Goal: Transaction & Acquisition: Download file/media

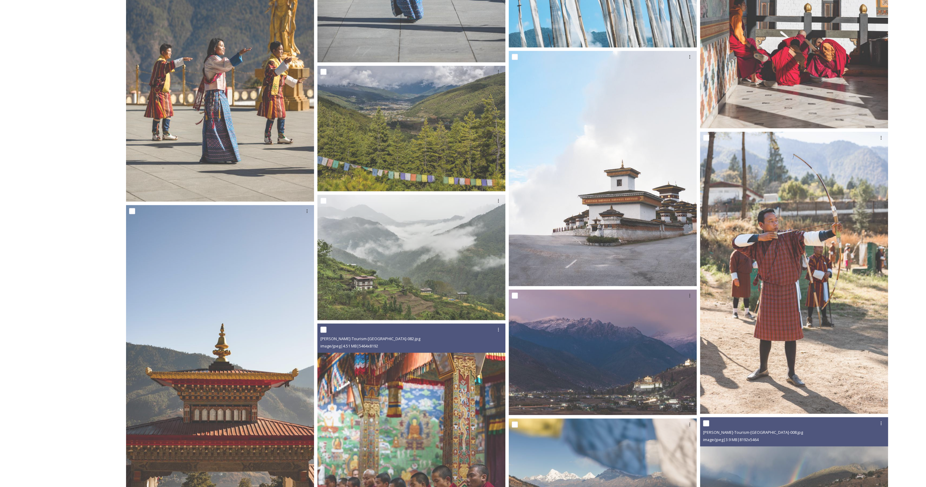
scroll to position [1550, 0]
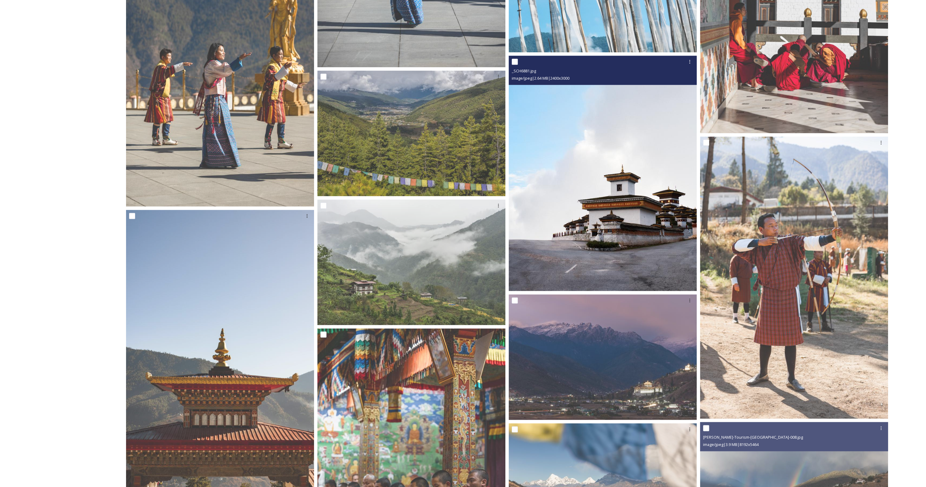
click at [613, 194] on img at bounding box center [603, 173] width 188 height 235
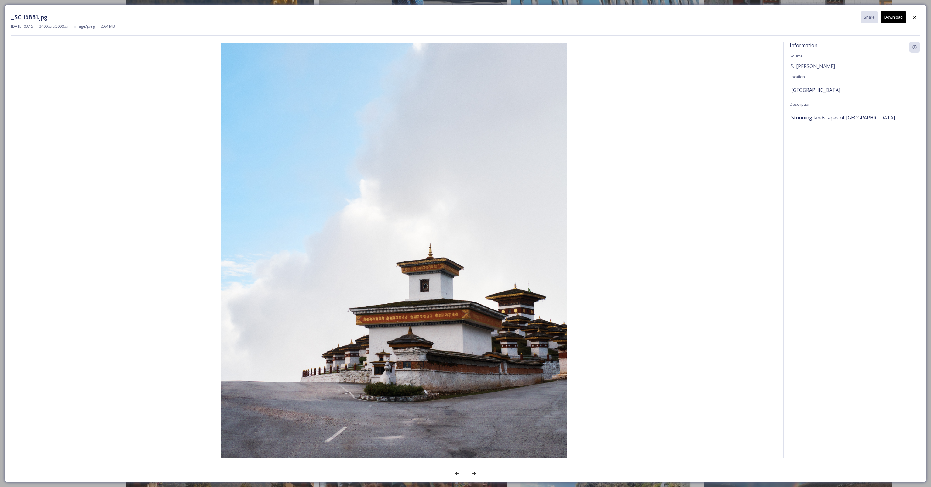
click at [896, 20] on button "Download" at bounding box center [893, 17] width 25 height 12
click at [42, 96] on img at bounding box center [394, 259] width 766 height 432
click at [62, 3] on div "_SCH6881.jpg Share Download [DATE] 03:15 2400 px x 3000 px image/jpeg 2.64 MB I…" at bounding box center [465, 243] width 931 height 487
click at [918, 18] on div at bounding box center [914, 17] width 11 height 11
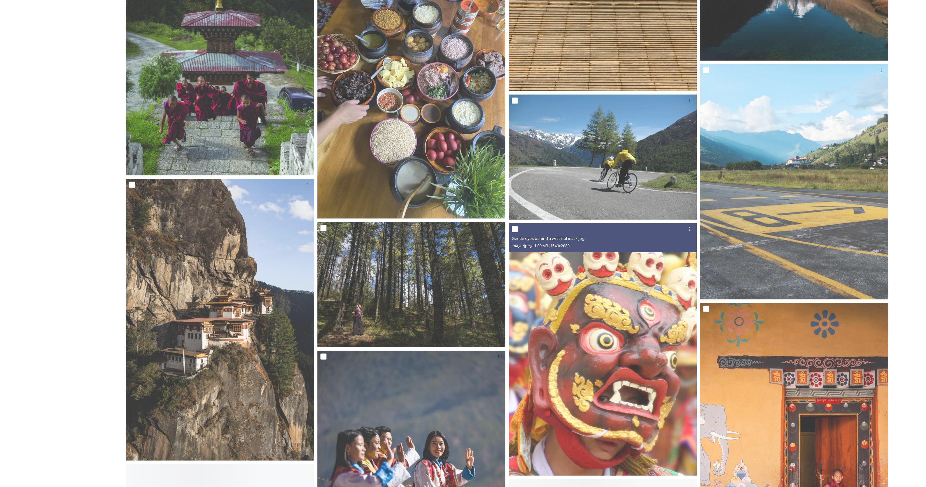
scroll to position [3646, 0]
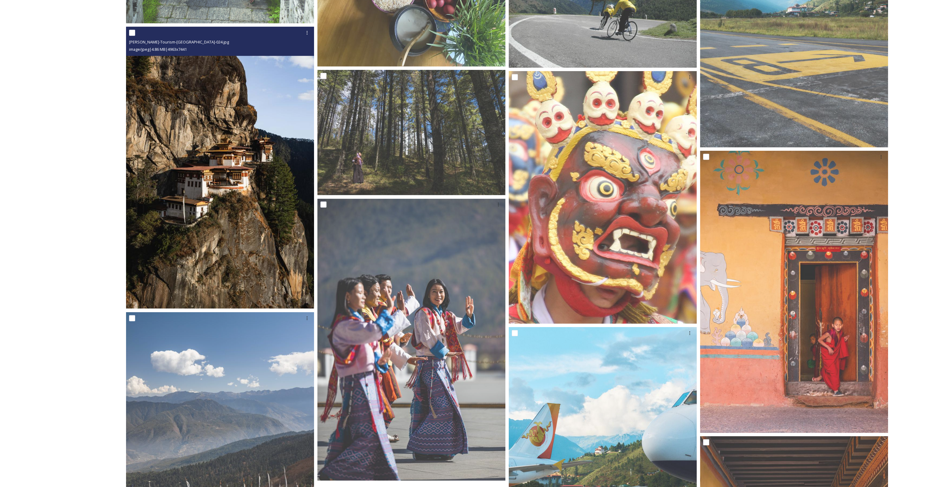
click at [203, 218] on img at bounding box center [220, 168] width 188 height 282
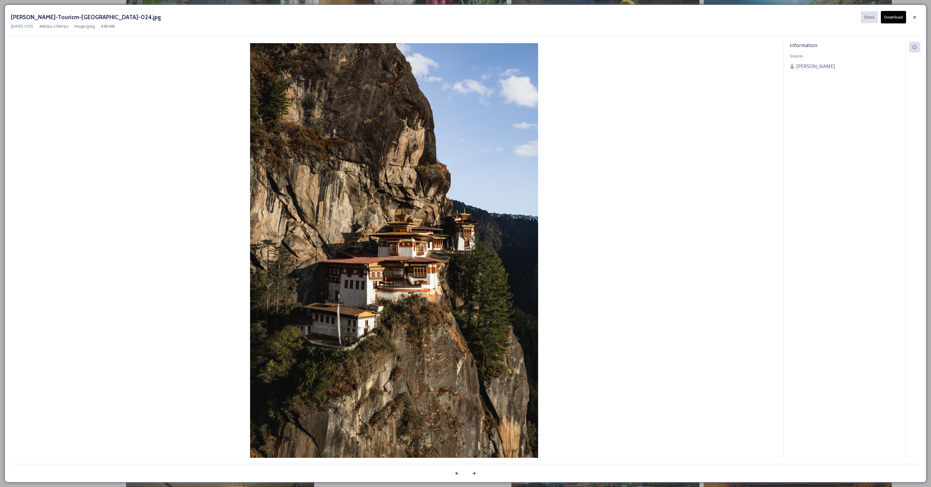
click at [893, 15] on button "Download" at bounding box center [893, 17] width 25 height 12
click at [914, 16] on icon at bounding box center [914, 17] width 2 height 2
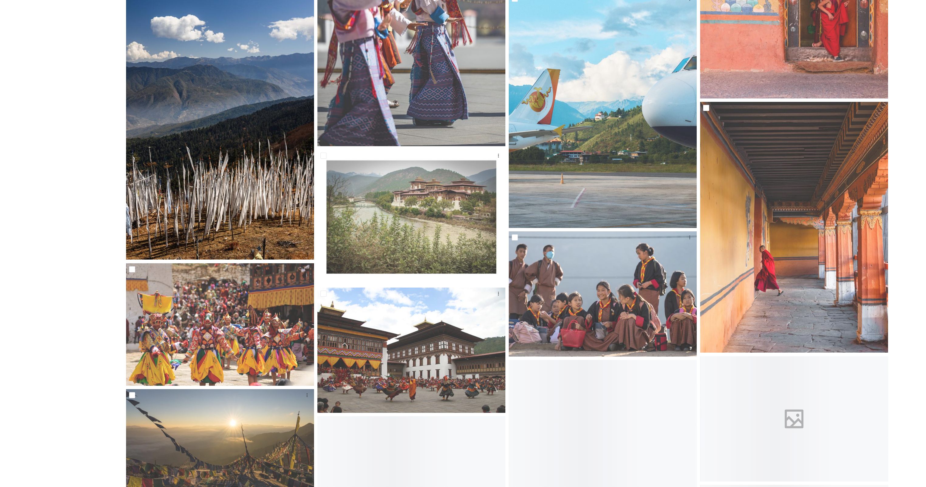
scroll to position [4162, 0]
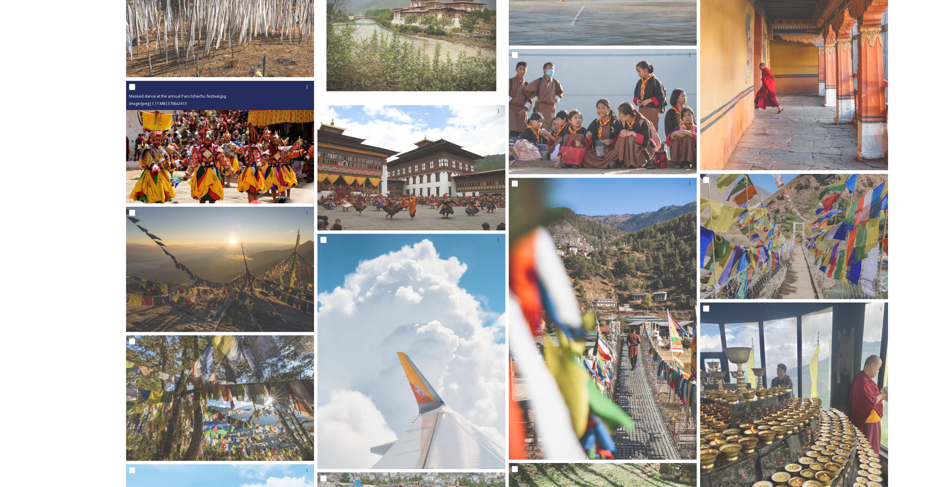
click at [250, 167] on img at bounding box center [220, 142] width 188 height 122
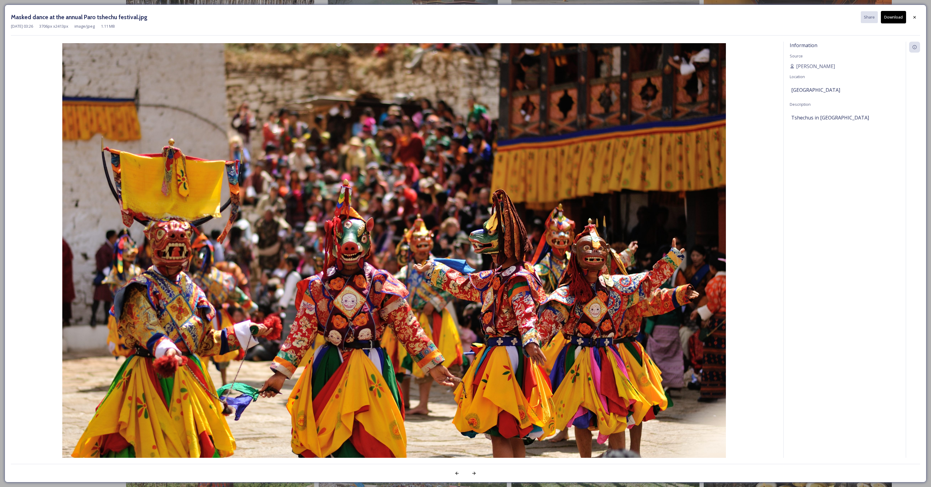
click at [894, 20] on button "Download" at bounding box center [893, 17] width 25 height 12
click at [916, 15] on icon at bounding box center [914, 17] width 5 height 5
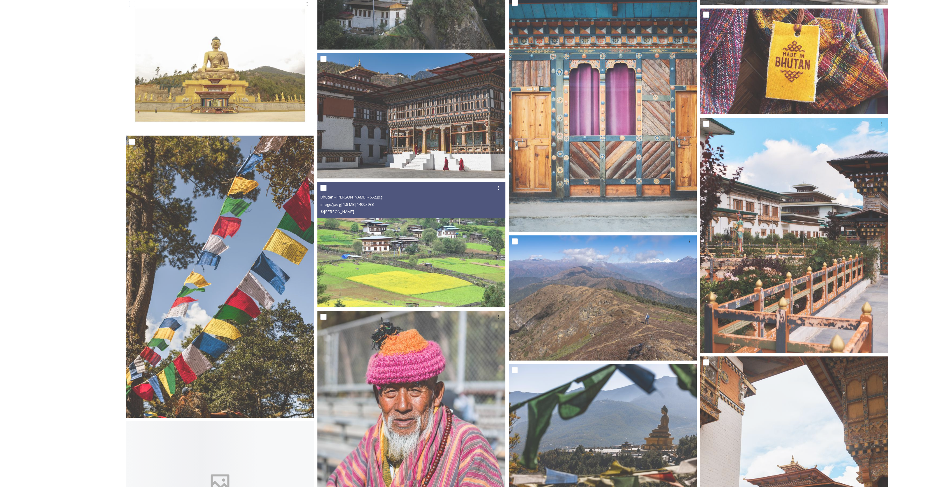
scroll to position [5013, 0]
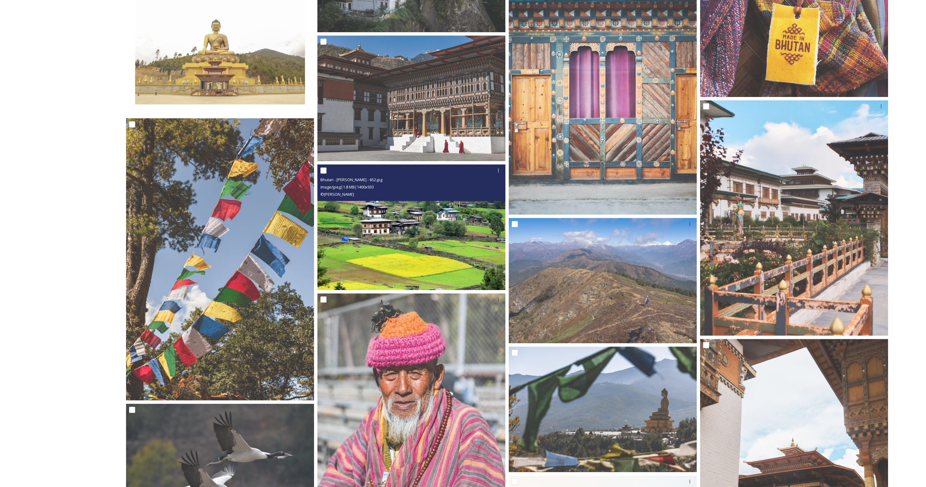
click at [419, 243] on img at bounding box center [412, 226] width 188 height 125
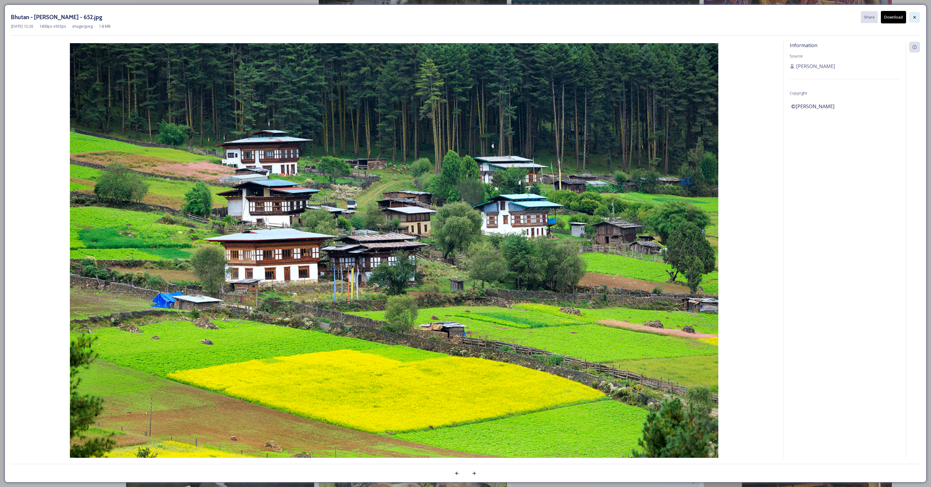
click at [915, 15] on icon at bounding box center [914, 17] width 5 height 5
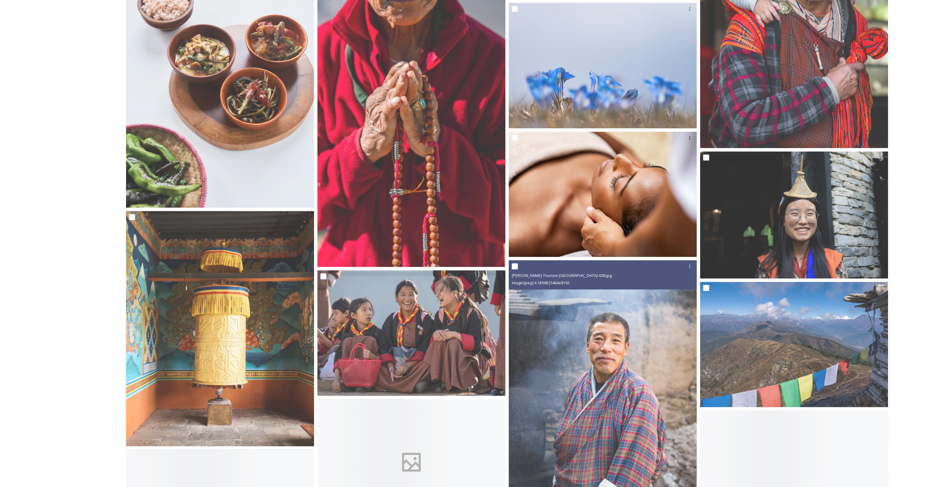
scroll to position [5742, 0]
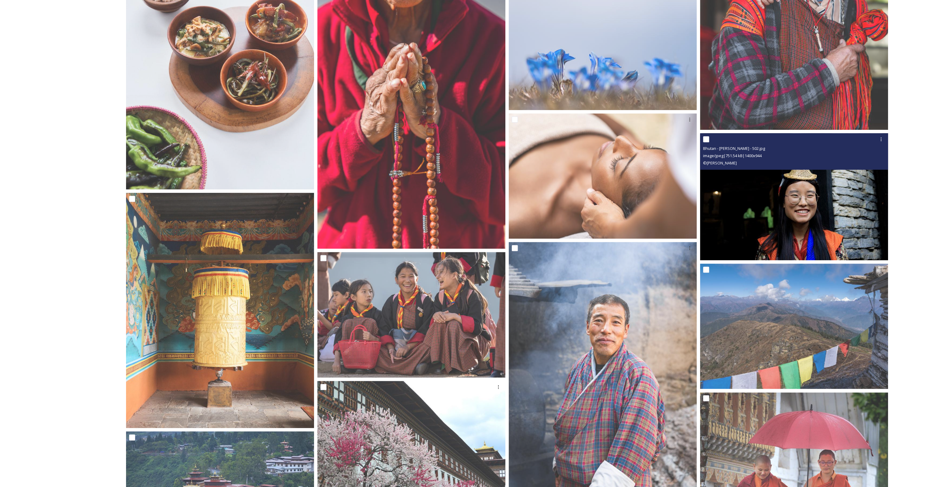
click at [804, 223] on img at bounding box center [794, 196] width 188 height 127
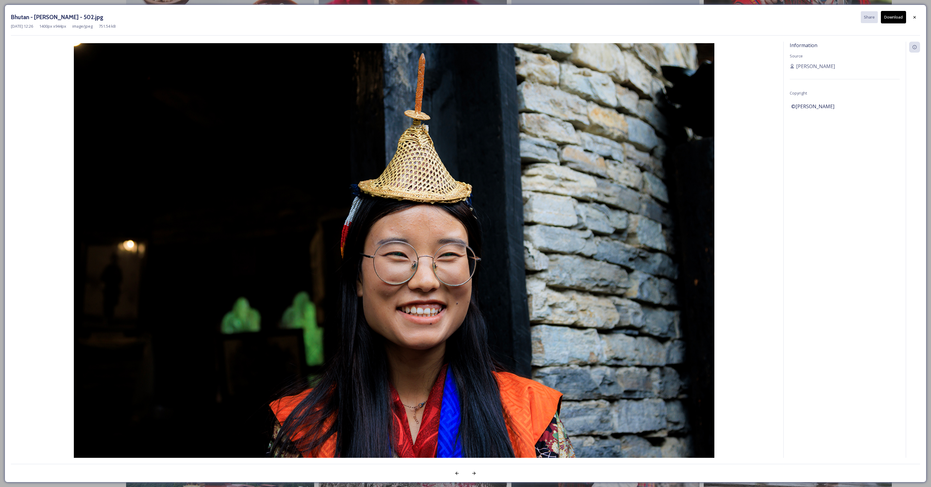
click at [891, 17] on button "Download" at bounding box center [893, 17] width 25 height 12
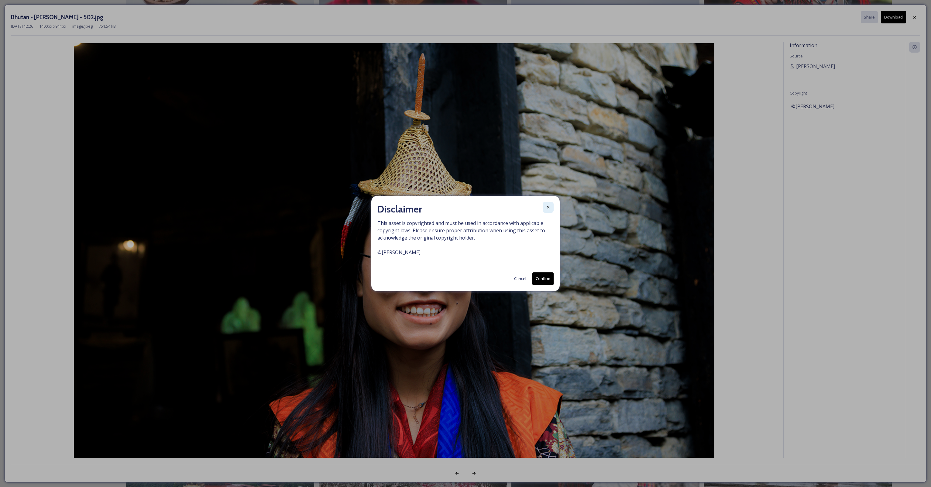
click at [548, 211] on div at bounding box center [548, 207] width 11 height 11
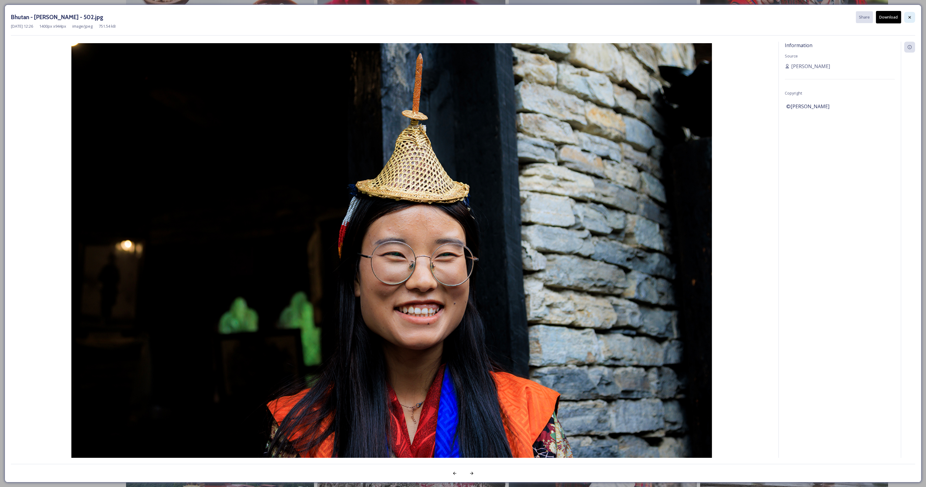
click at [910, 17] on icon at bounding box center [910, 17] width 2 height 2
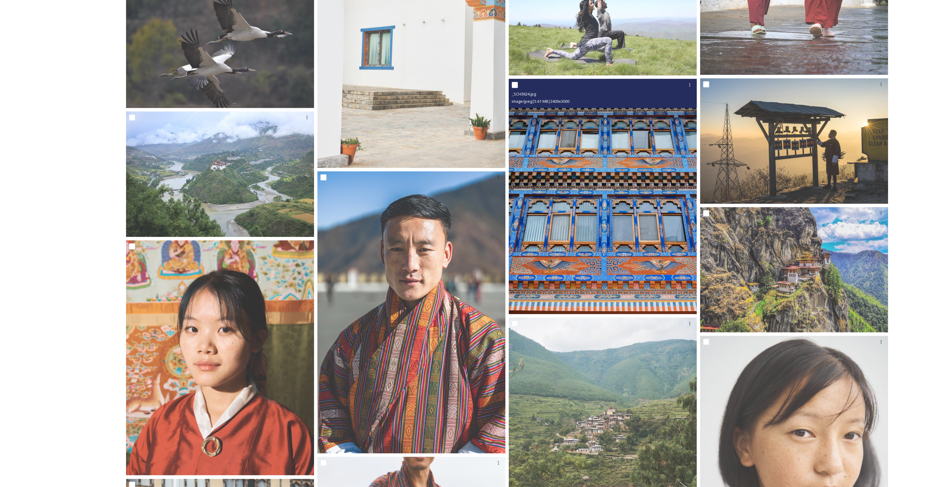
scroll to position [6441, 0]
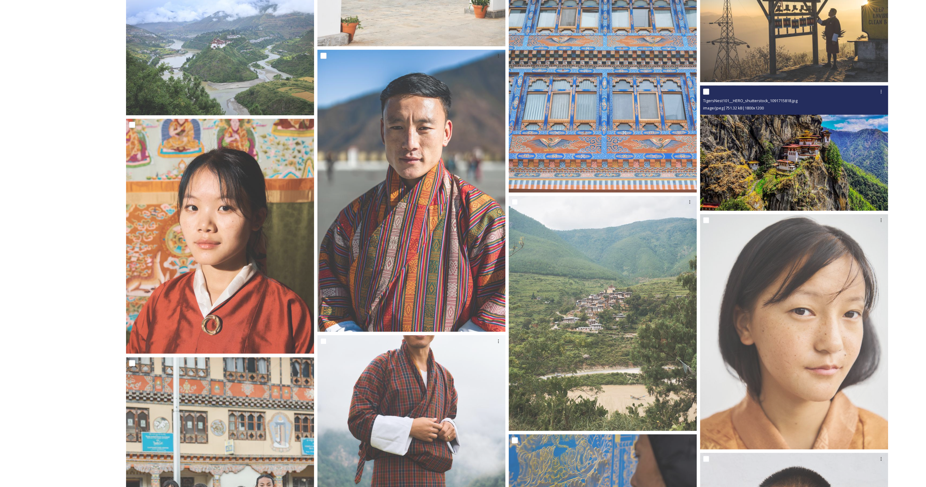
click at [779, 153] on img at bounding box center [794, 147] width 188 height 125
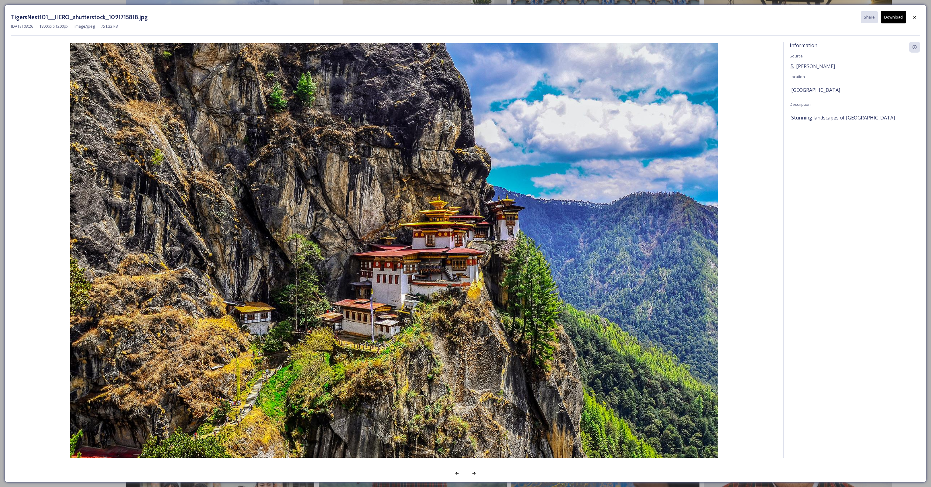
click at [895, 19] on button "Download" at bounding box center [893, 17] width 25 height 12
click at [916, 16] on icon at bounding box center [914, 17] width 5 height 5
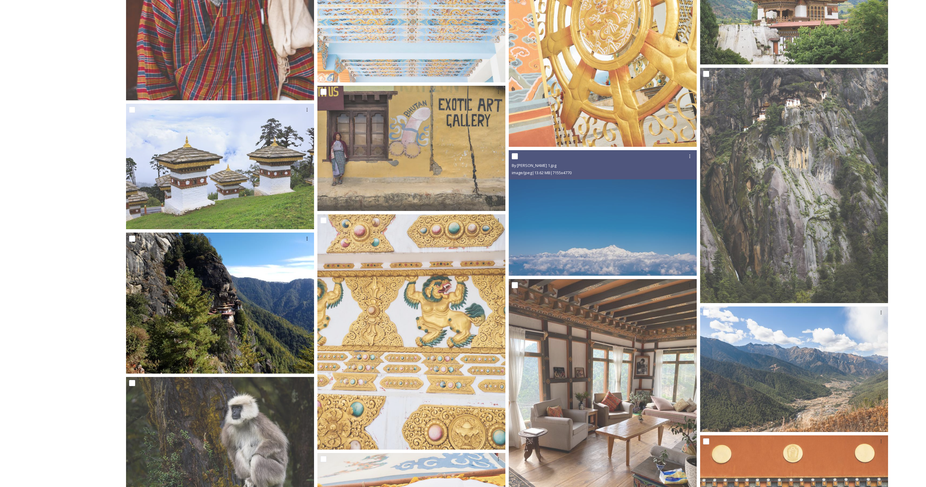
scroll to position [9328, 0]
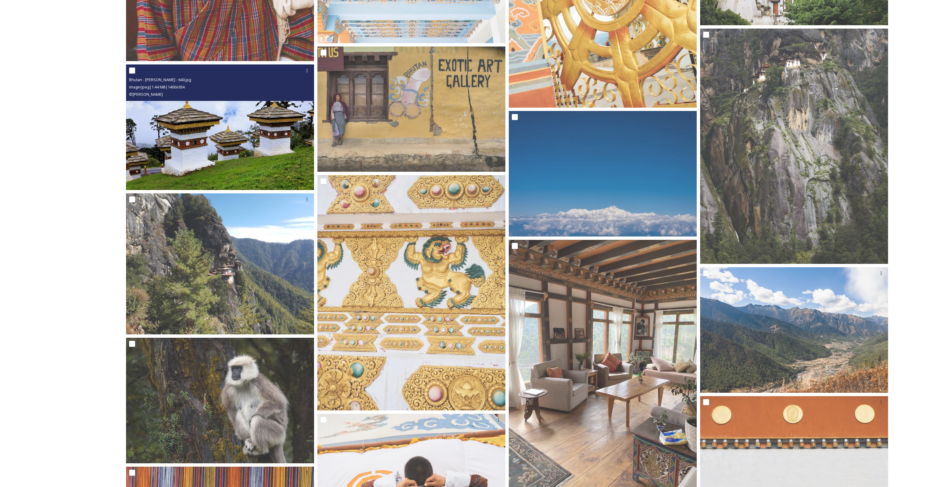
click at [246, 129] on img at bounding box center [220, 126] width 188 height 125
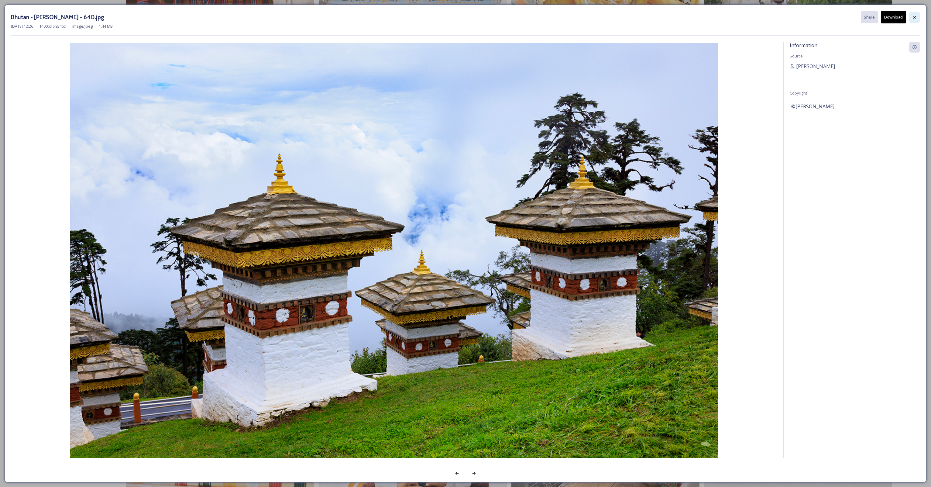
click at [917, 19] on icon at bounding box center [914, 17] width 5 height 5
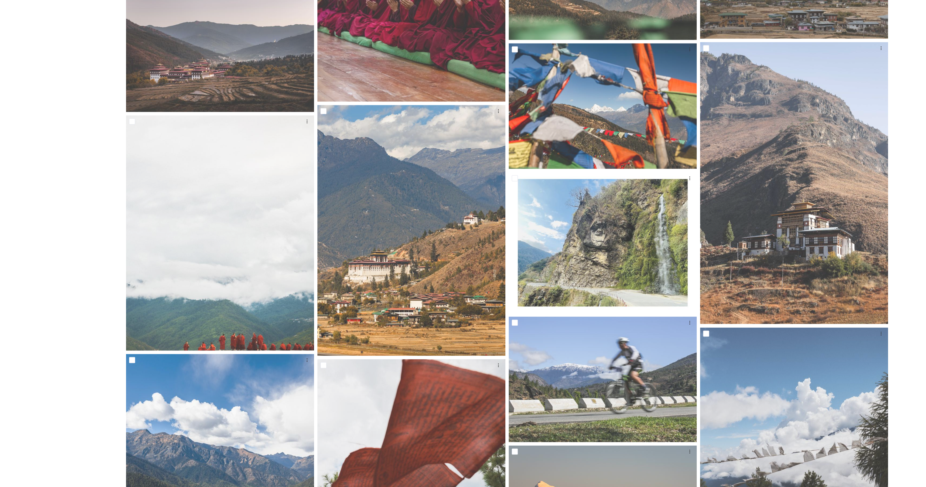
scroll to position [0, 0]
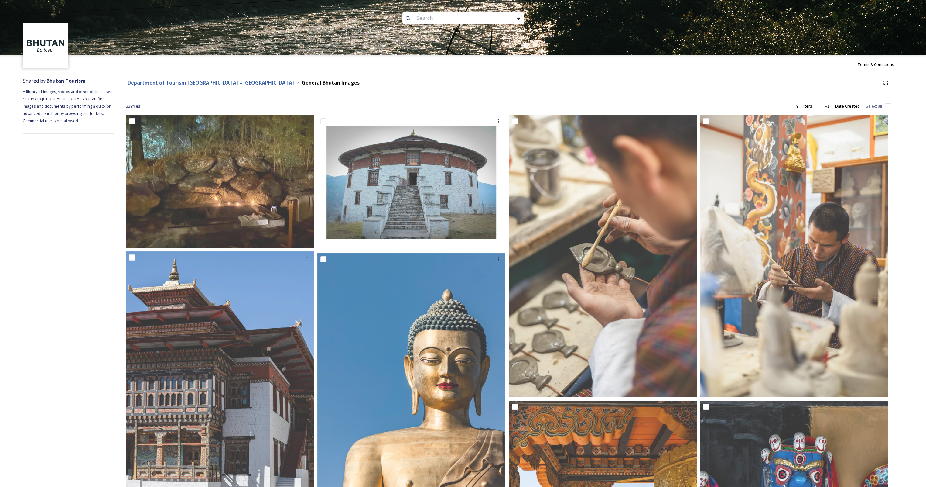
click at [222, 82] on strong "Department of Tourism [GEOGRAPHIC_DATA] – [GEOGRAPHIC_DATA]" at bounding box center [211, 82] width 166 height 7
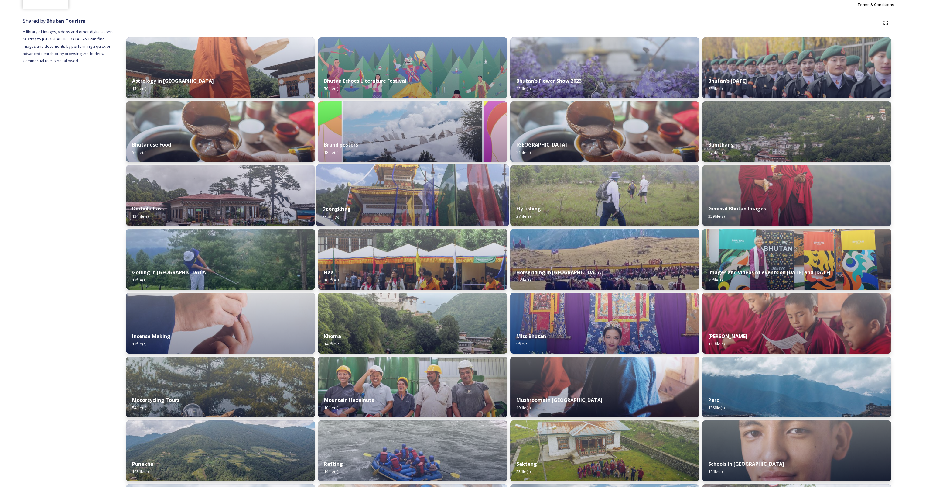
scroll to position [61, 0]
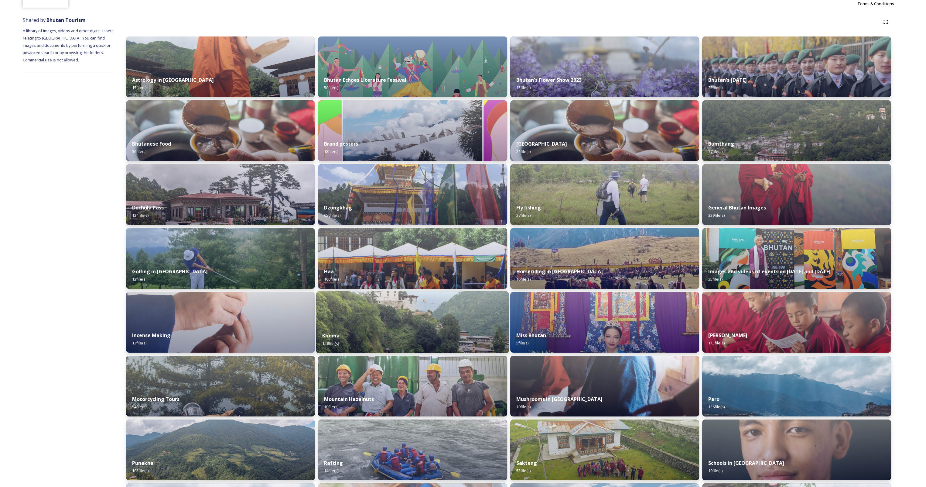
click at [373, 327] on div "Khoma 146 file(s)" at bounding box center [412, 339] width 193 height 28
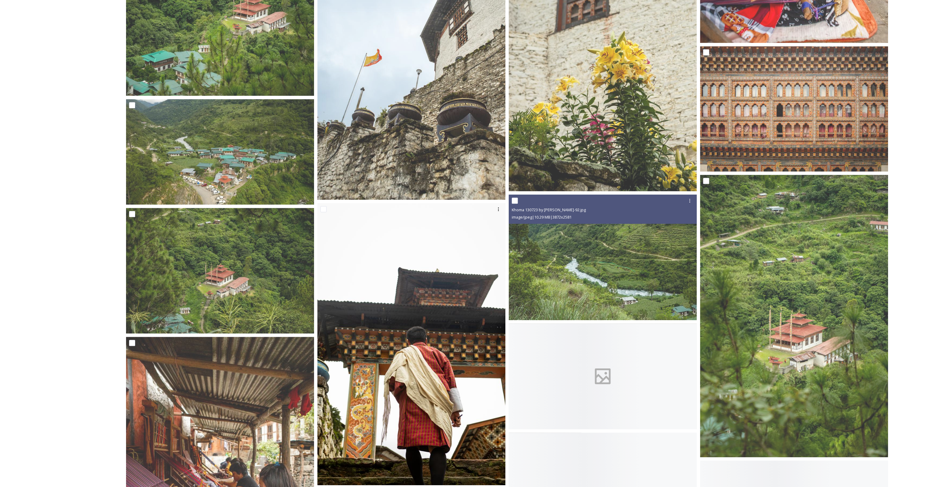
scroll to position [942, 0]
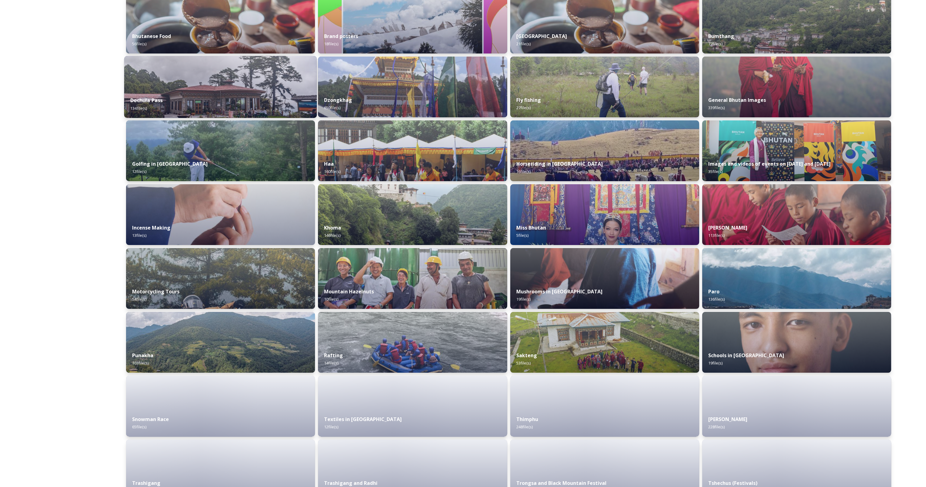
scroll to position [182, 0]
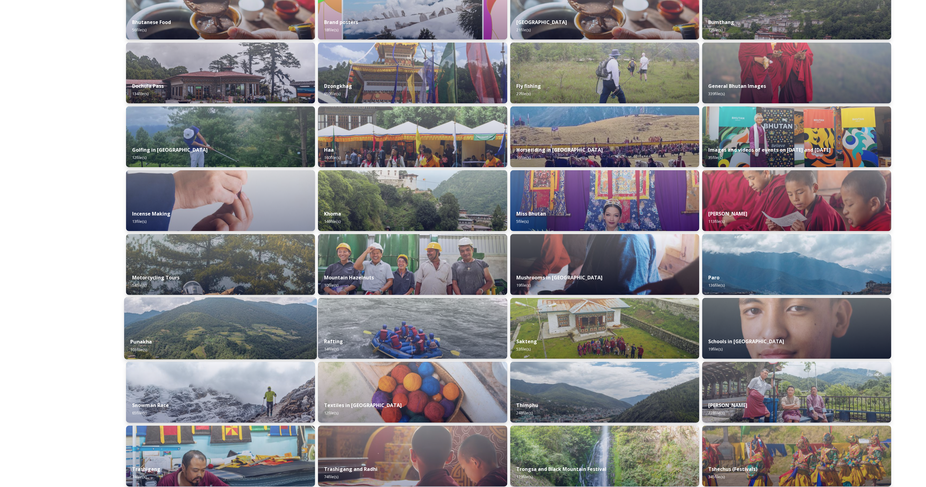
click at [188, 335] on div "Punakha 103 file(s)" at bounding box center [220, 345] width 193 height 28
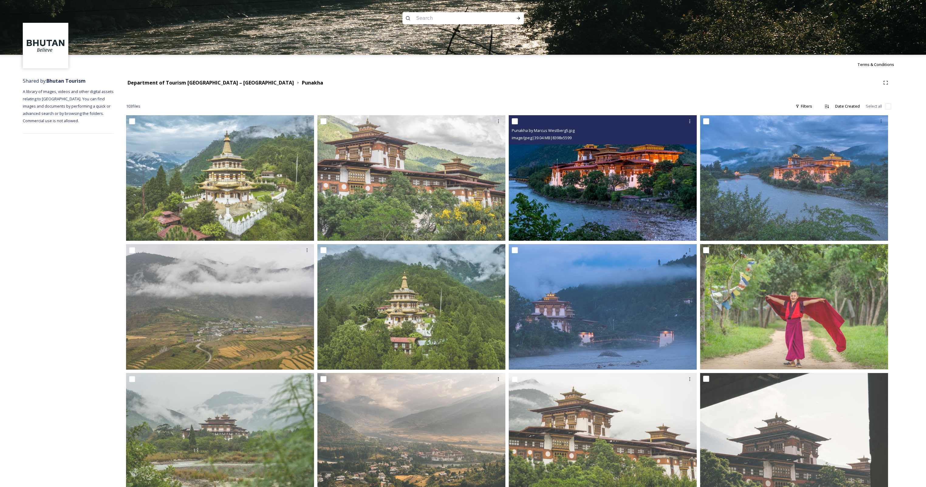
click at [582, 191] on img at bounding box center [603, 177] width 188 height 125
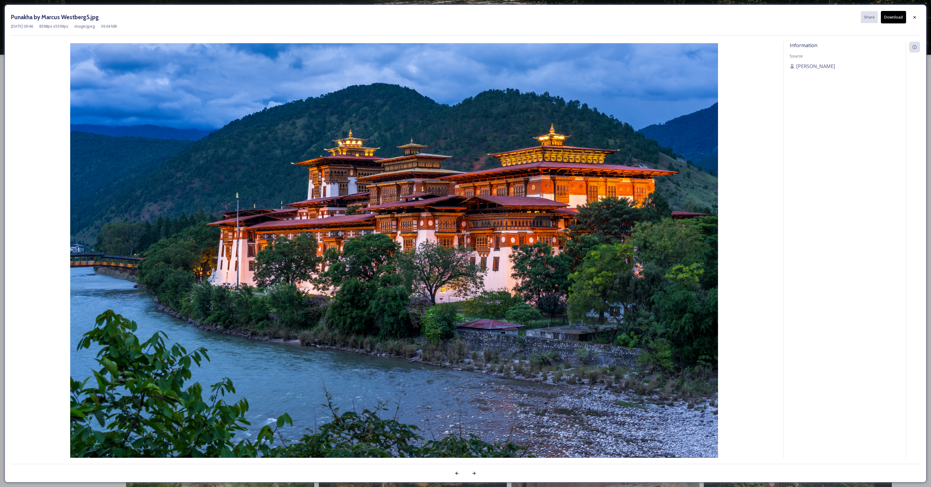
click at [896, 15] on button "Download" at bounding box center [893, 17] width 25 height 12
click at [915, 18] on icon at bounding box center [914, 17] width 5 height 5
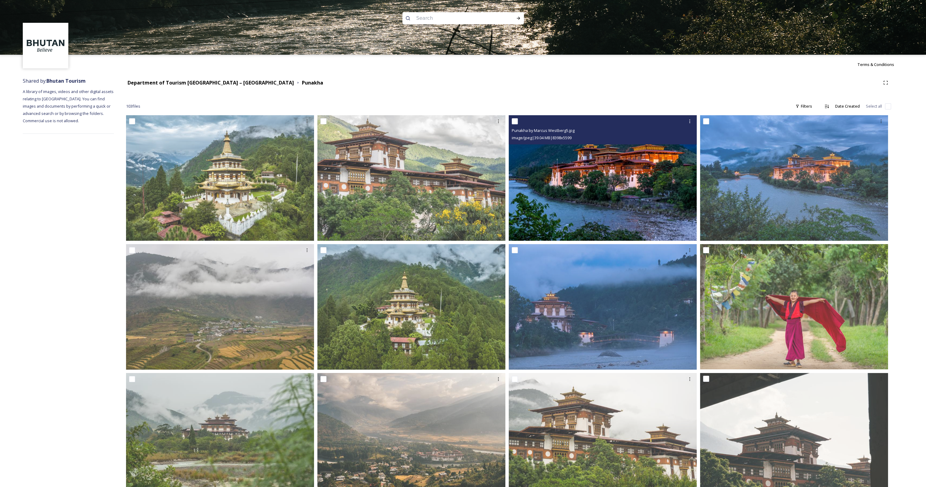
click at [622, 183] on img at bounding box center [603, 177] width 188 height 125
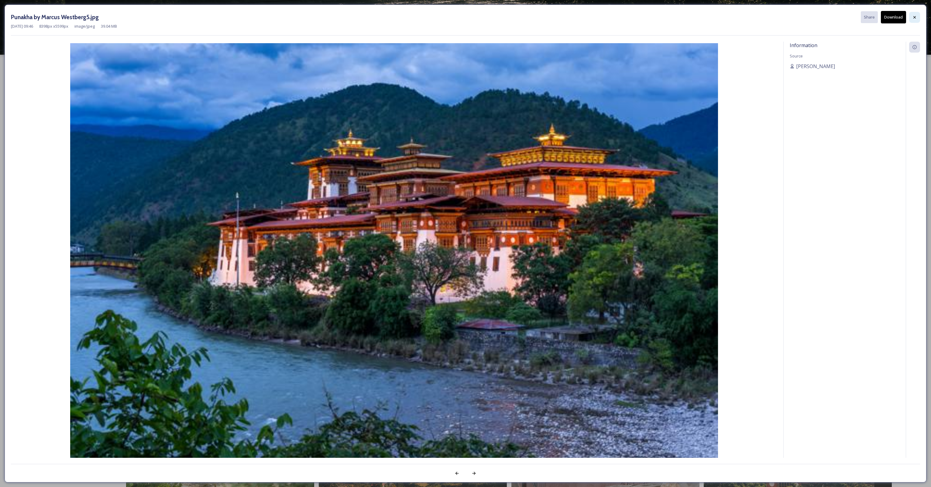
click at [914, 15] on icon at bounding box center [914, 17] width 5 height 5
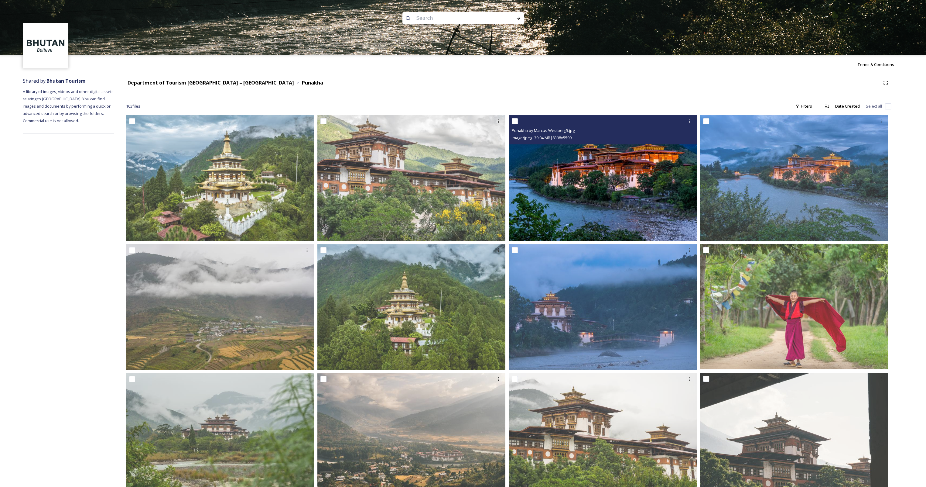
click at [624, 189] on img at bounding box center [603, 177] width 188 height 125
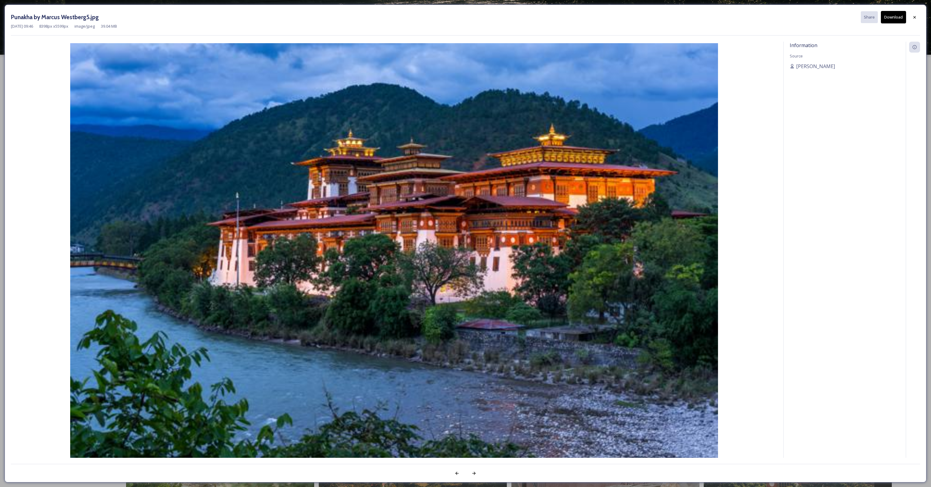
click at [895, 18] on button "Download" at bounding box center [893, 17] width 25 height 12
click at [918, 16] on div at bounding box center [914, 17] width 11 height 11
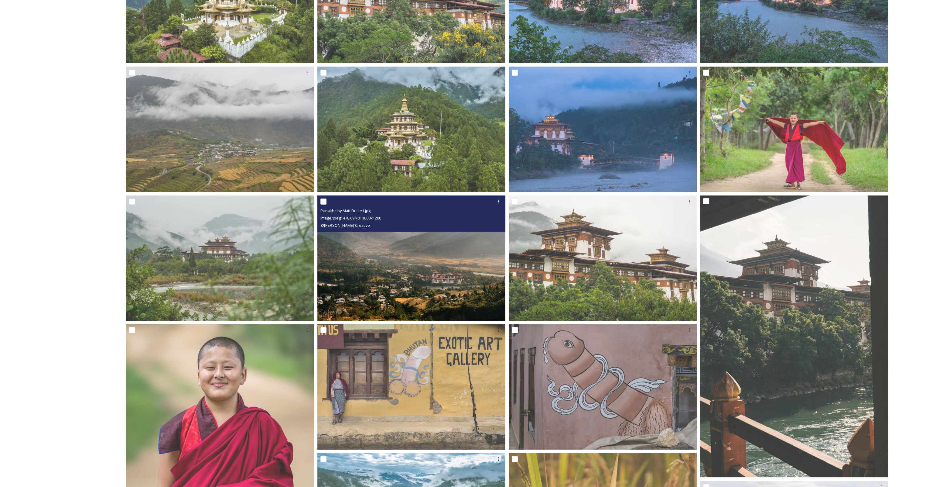
scroll to position [273, 0]
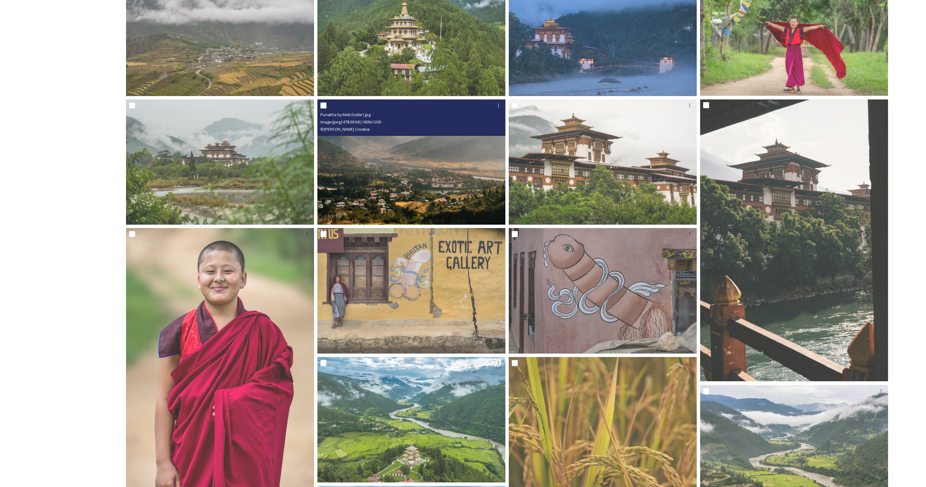
click at [439, 174] on img at bounding box center [412, 161] width 188 height 125
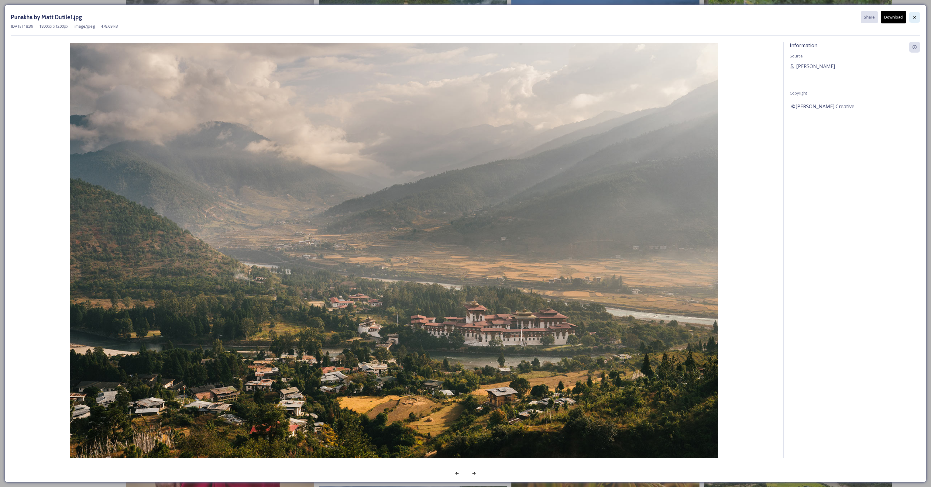
click at [916, 18] on icon at bounding box center [914, 17] width 5 height 5
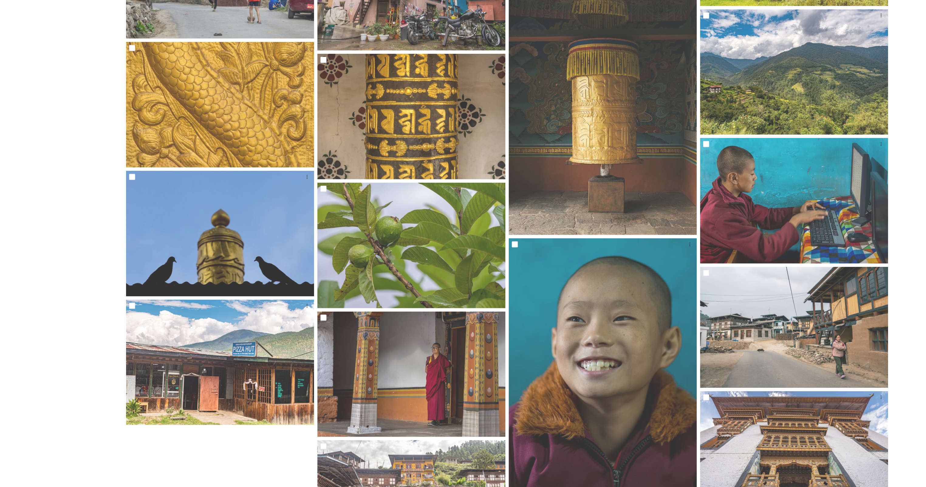
scroll to position [0, 0]
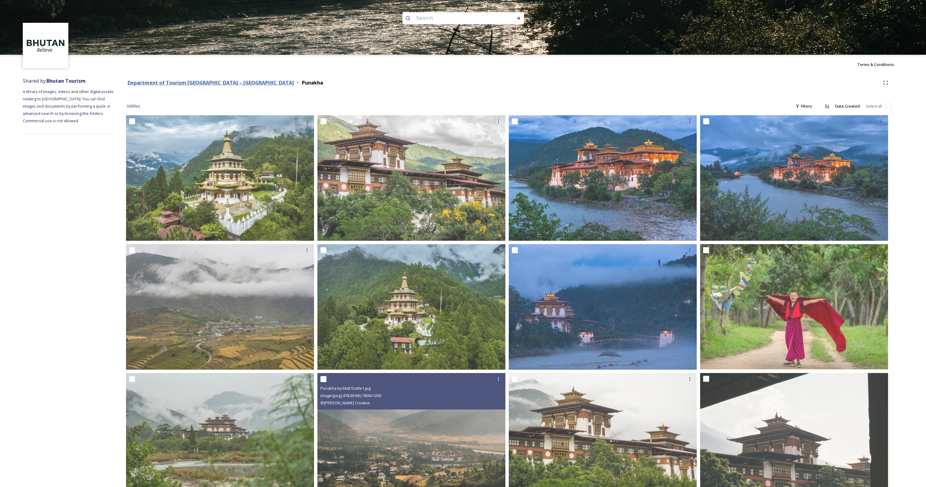
click at [176, 80] on strong "Department of Tourism [GEOGRAPHIC_DATA] – [GEOGRAPHIC_DATA]" at bounding box center [211, 82] width 166 height 7
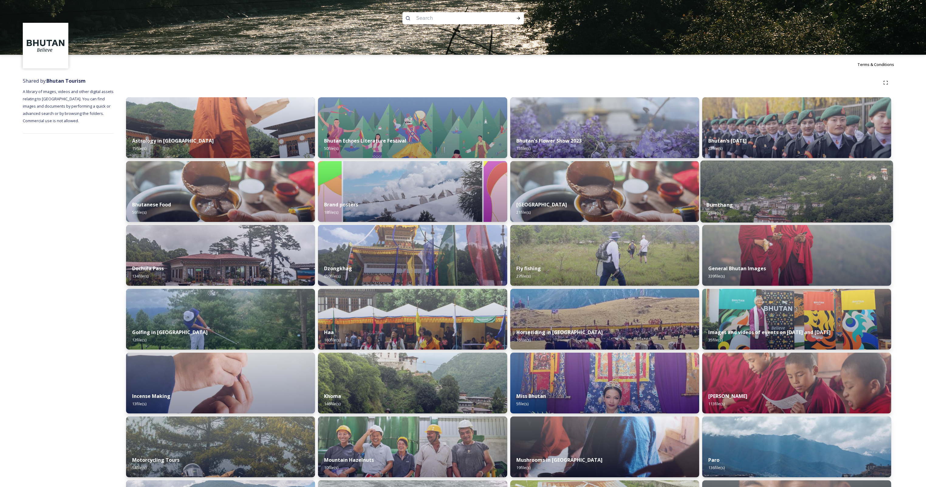
click at [779, 204] on div "Bumthang 77 file(s)" at bounding box center [797, 209] width 193 height 28
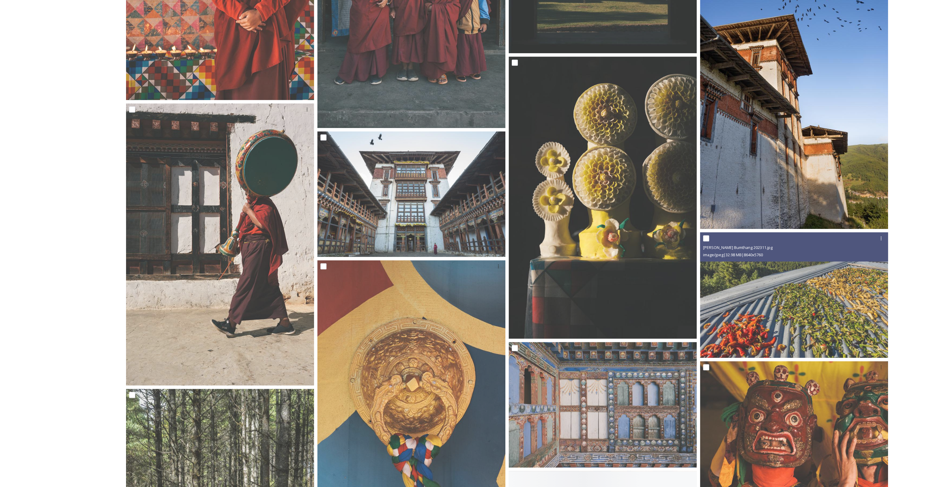
scroll to position [1246, 0]
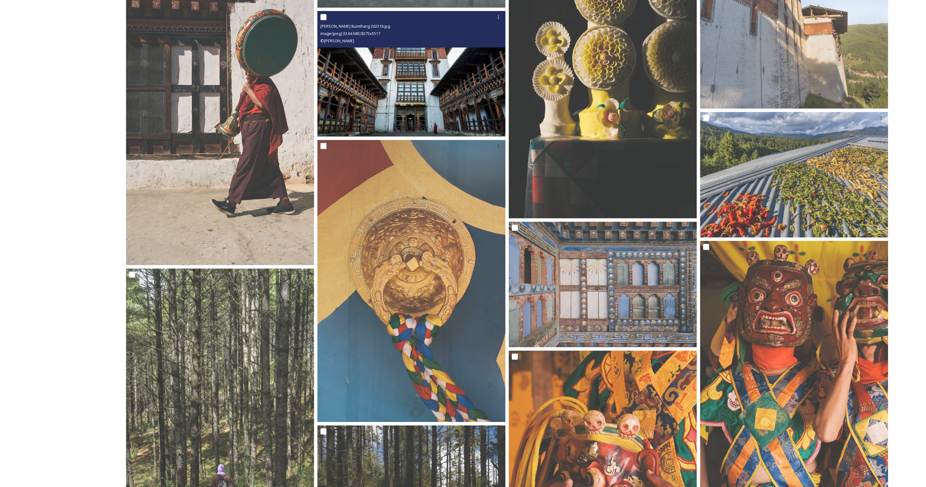
click at [432, 106] on img at bounding box center [412, 73] width 188 height 125
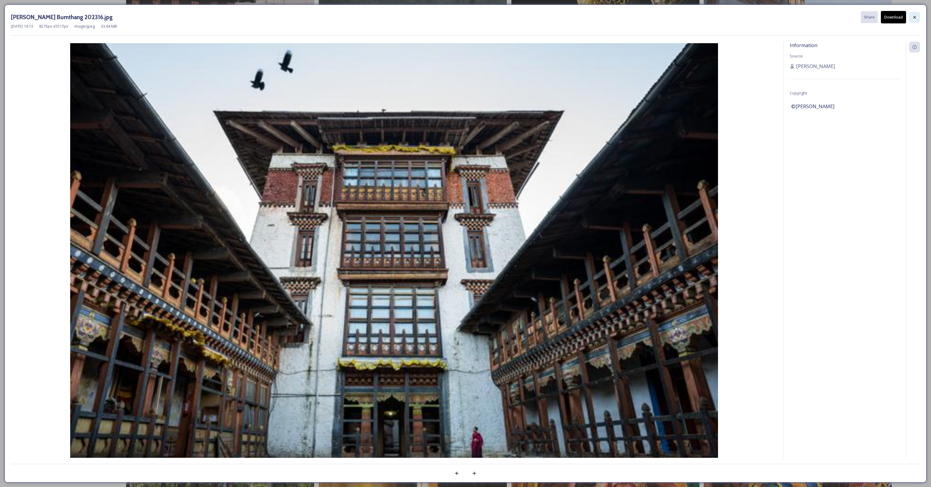
click at [917, 16] on icon at bounding box center [914, 17] width 5 height 5
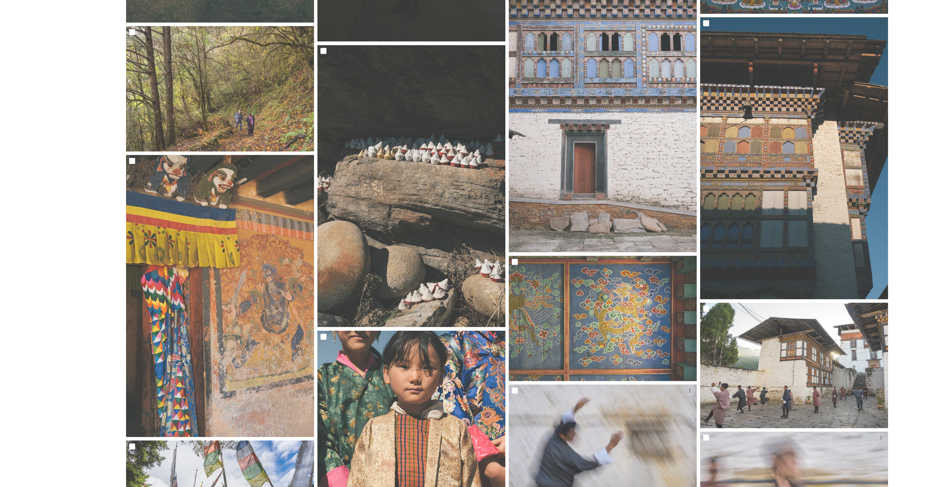
scroll to position [0, 0]
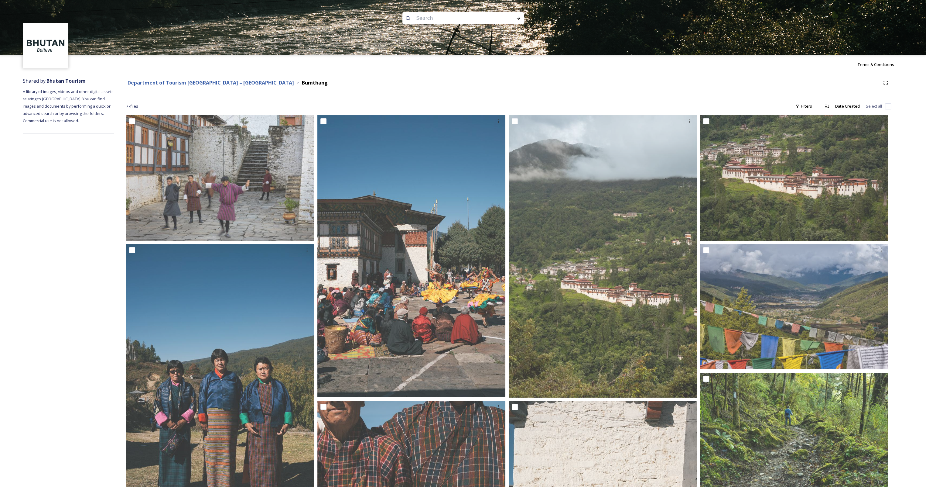
click at [219, 84] on strong "Department of Tourism [GEOGRAPHIC_DATA] – [GEOGRAPHIC_DATA]" at bounding box center [211, 82] width 166 height 7
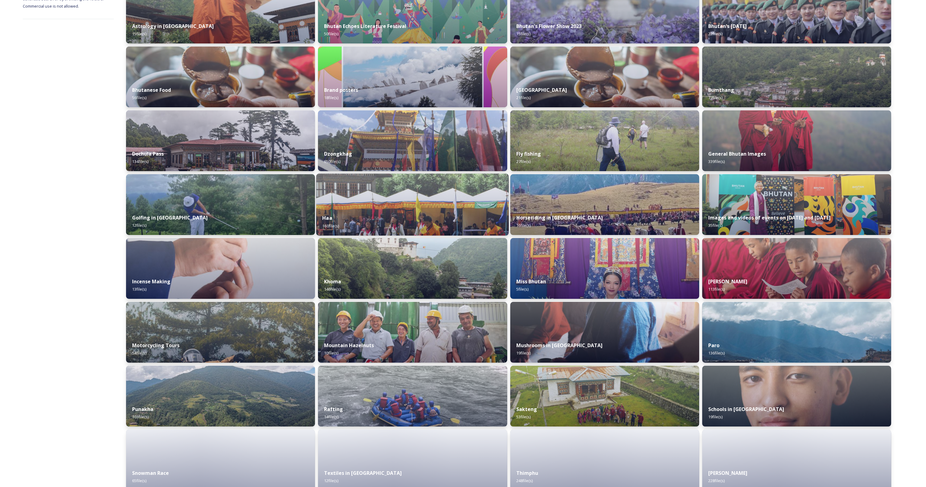
scroll to position [122, 0]
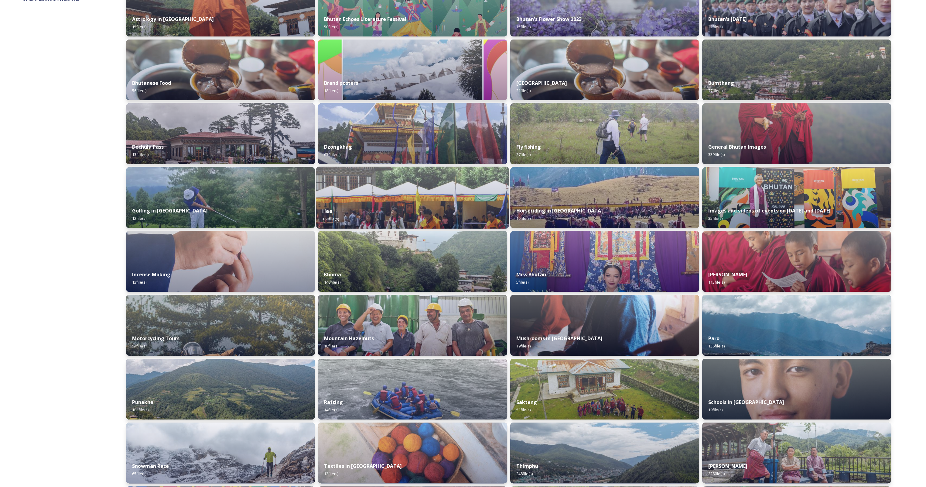
click at [374, 198] on img at bounding box center [412, 197] width 193 height 62
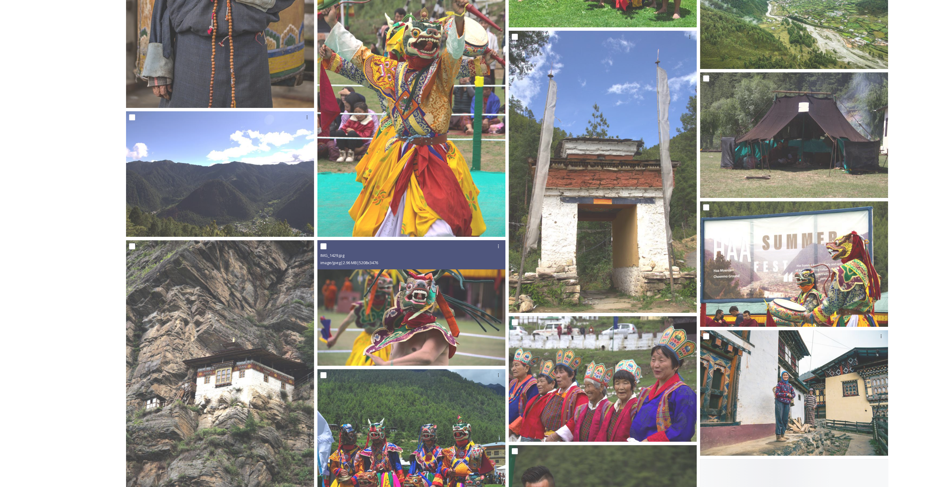
scroll to position [517, 0]
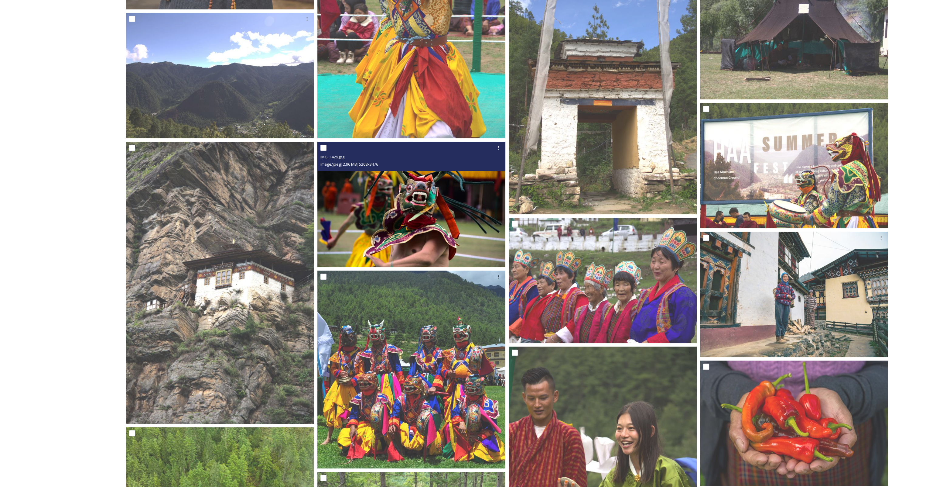
click at [380, 225] on img at bounding box center [412, 204] width 188 height 125
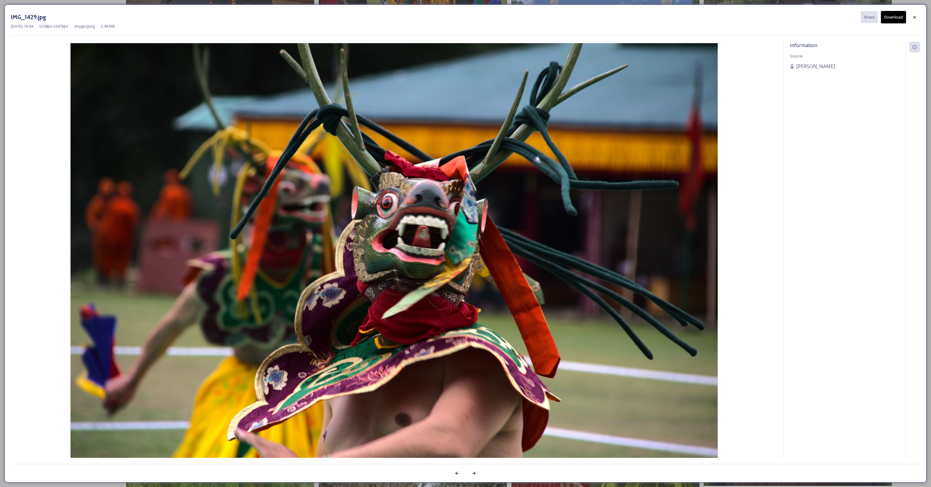
click at [897, 18] on button "Download" at bounding box center [893, 17] width 25 height 12
click at [915, 15] on icon at bounding box center [914, 17] width 5 height 5
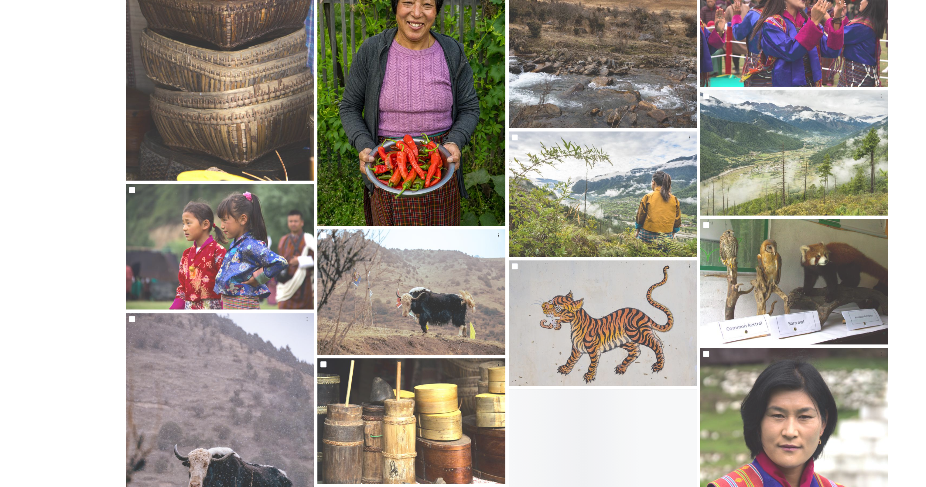
scroll to position [1458, 0]
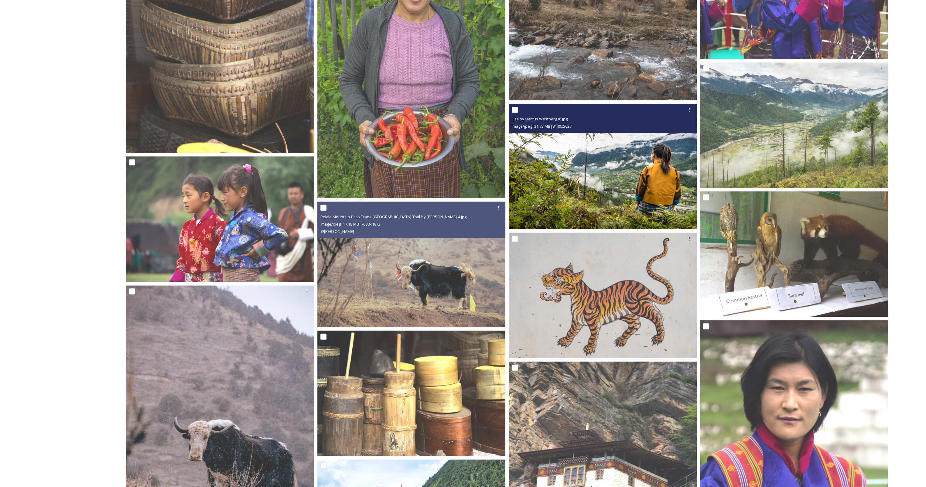
click at [621, 188] on img at bounding box center [603, 166] width 188 height 125
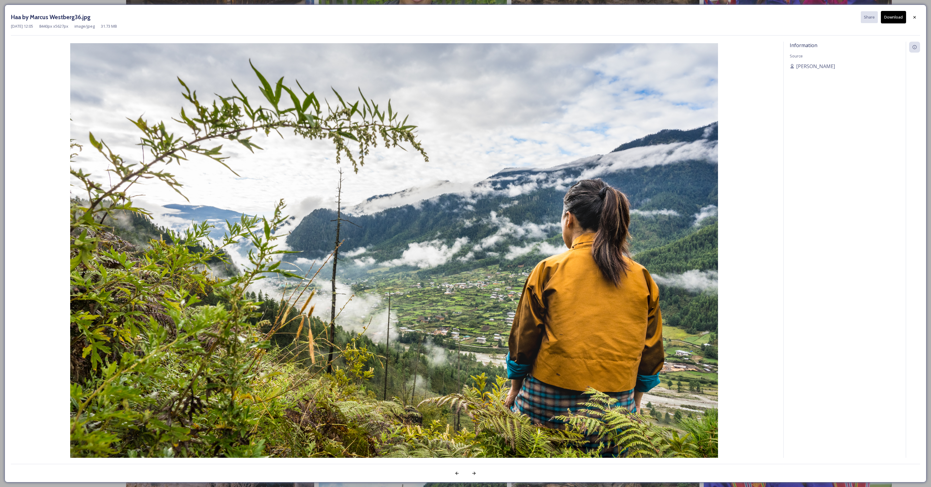
click at [894, 15] on button "Download" at bounding box center [893, 17] width 25 height 12
drag, startPoint x: 914, startPoint y: 15, endPoint x: 836, endPoint y: 71, distance: 94.9
click at [914, 15] on icon at bounding box center [914, 17] width 5 height 5
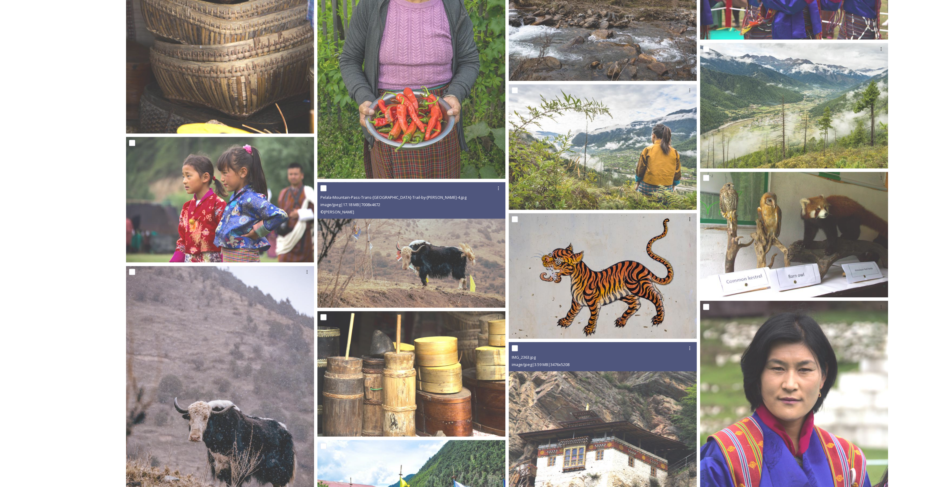
scroll to position [1610, 0]
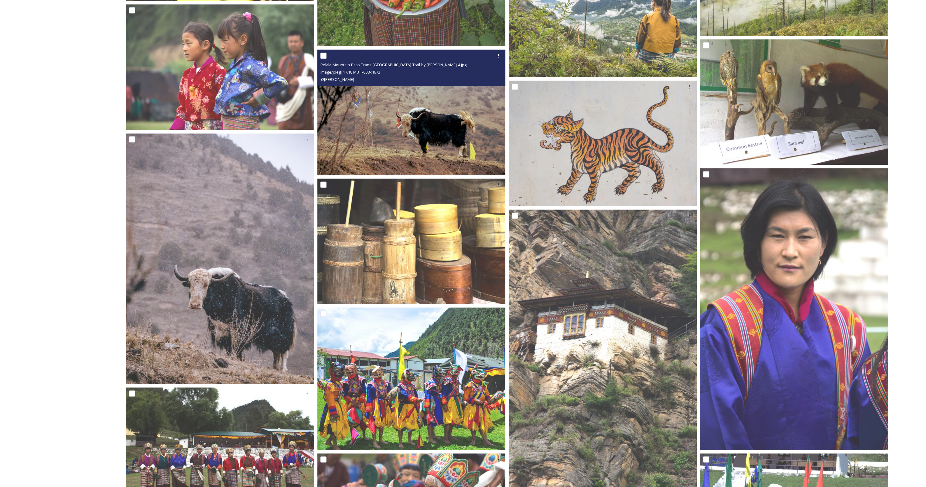
click at [419, 140] on img at bounding box center [412, 112] width 188 height 125
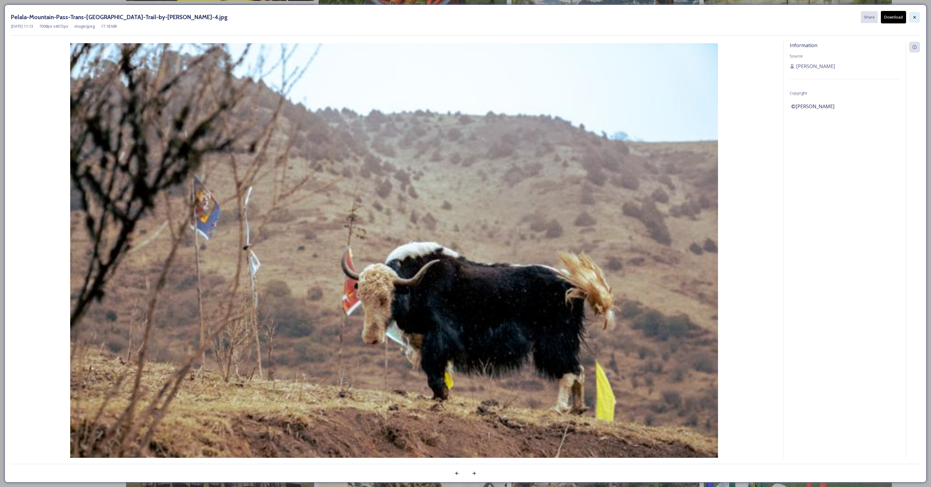
click at [915, 18] on icon at bounding box center [914, 17] width 5 height 5
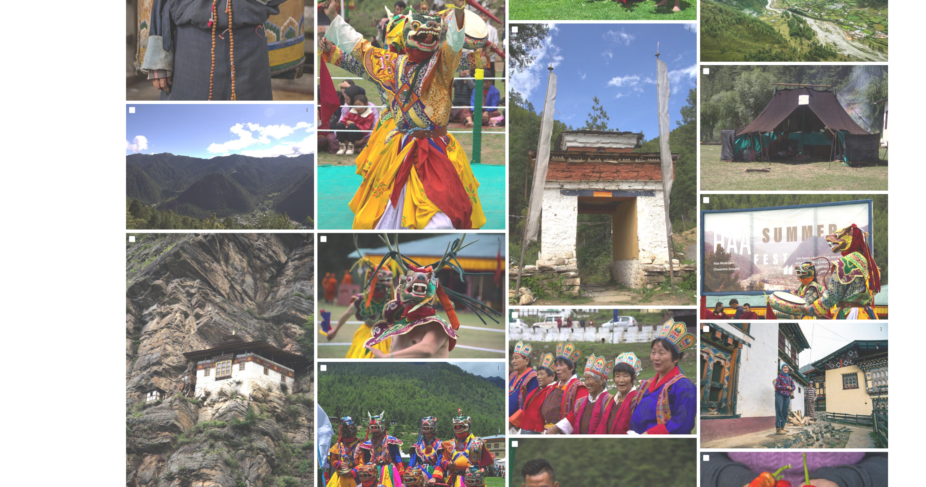
scroll to position [0, 0]
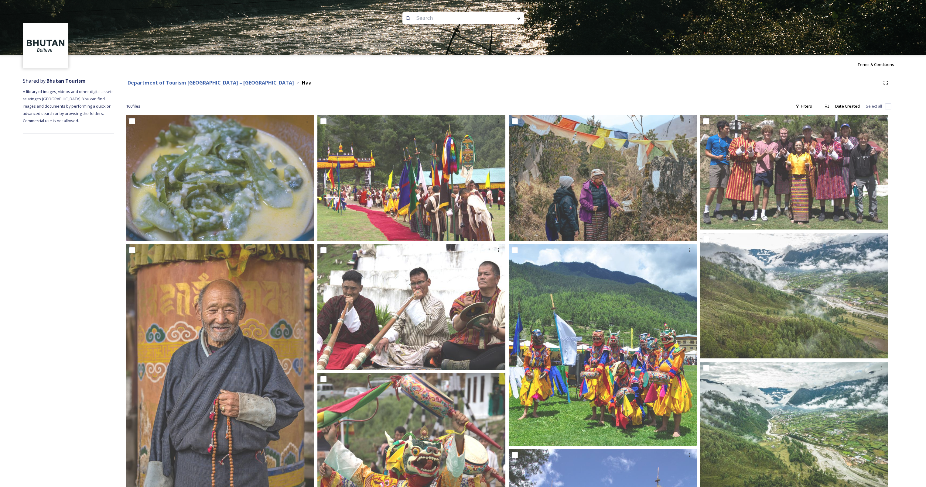
click at [192, 81] on strong "Department of Tourism [GEOGRAPHIC_DATA] – [GEOGRAPHIC_DATA]" at bounding box center [211, 82] width 166 height 7
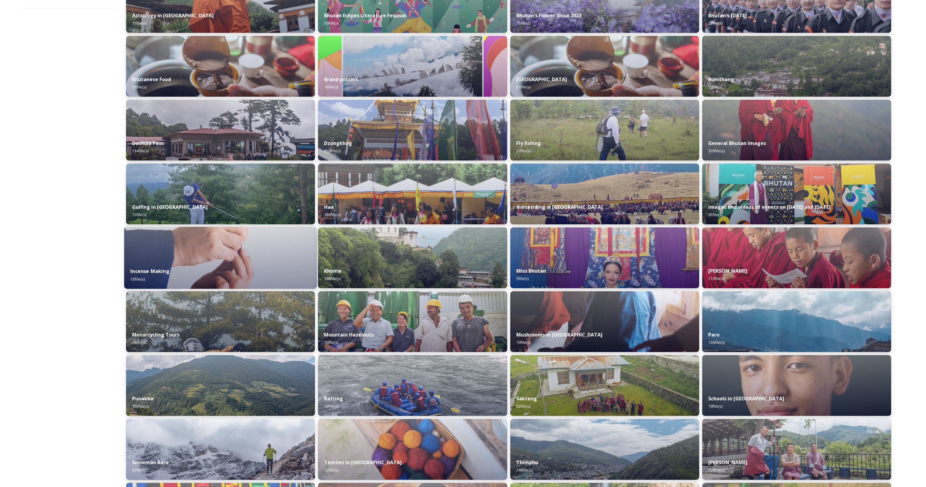
scroll to position [152, 0]
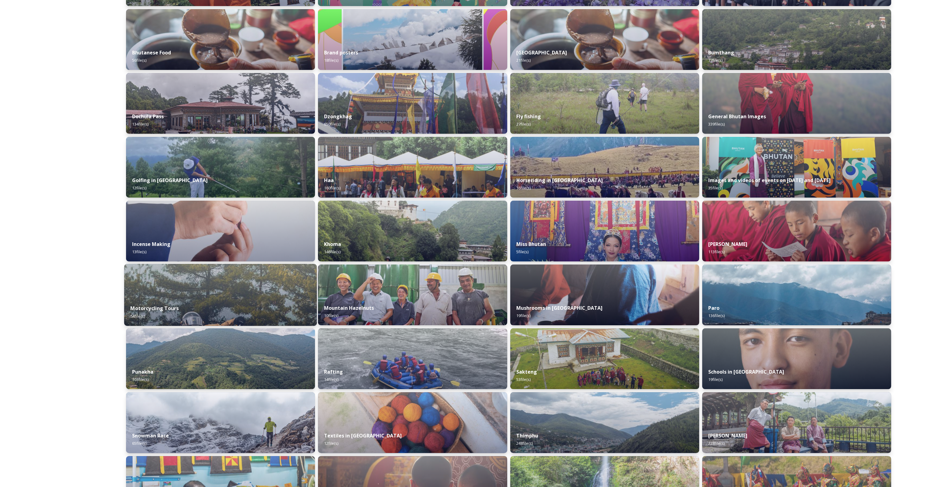
click at [209, 300] on div "Motorcycling Tours 54 file(s)" at bounding box center [220, 312] width 193 height 28
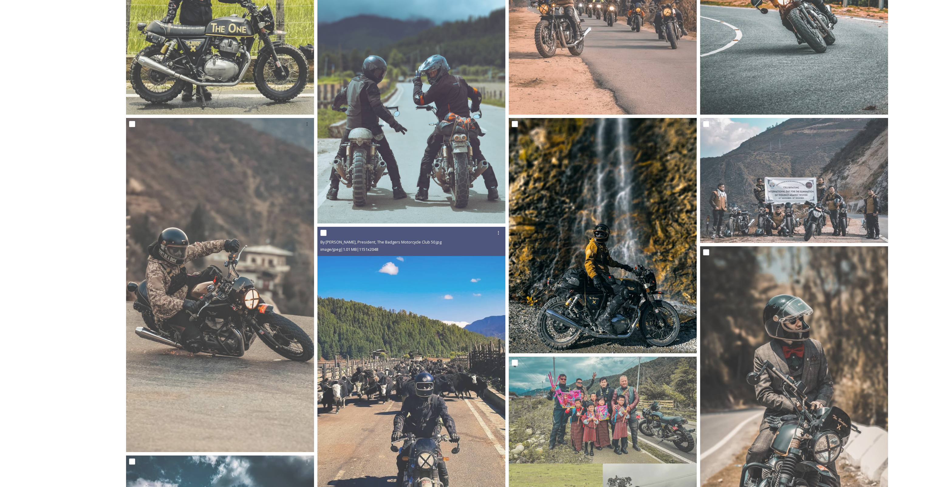
scroll to position [213, 0]
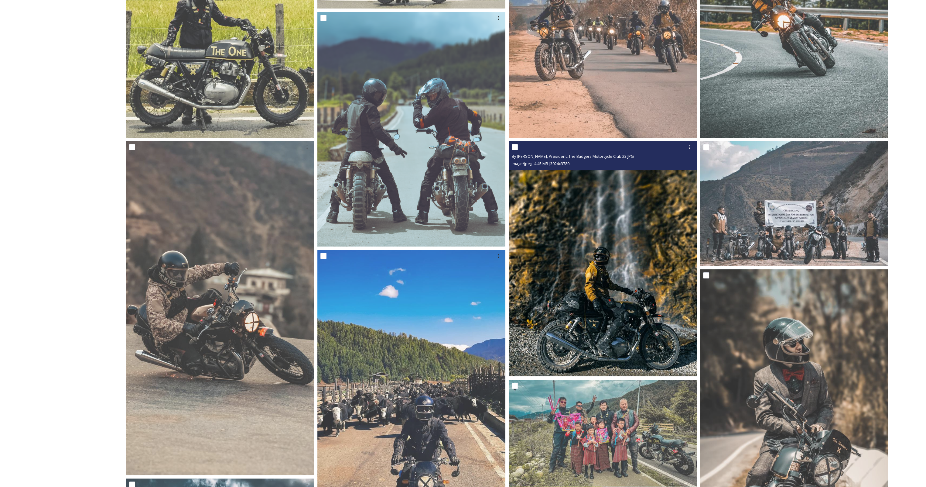
click at [622, 317] on img at bounding box center [603, 258] width 188 height 235
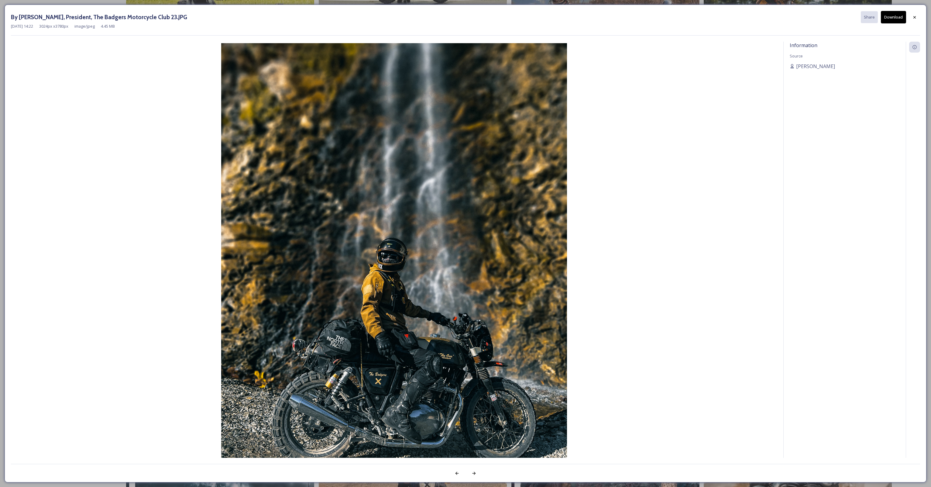
click at [890, 15] on button "Download" at bounding box center [893, 17] width 25 height 12
click at [743, 33] on div "By [PERSON_NAME], President, The Badgers Motorcycle Club 23.JPG Share Download …" at bounding box center [465, 23] width 909 height 25
click at [917, 19] on div at bounding box center [914, 17] width 11 height 11
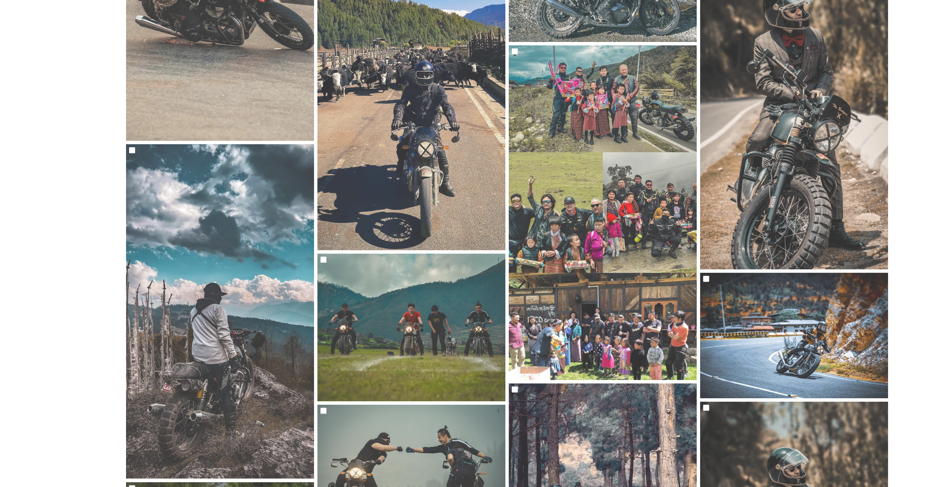
scroll to position [0, 0]
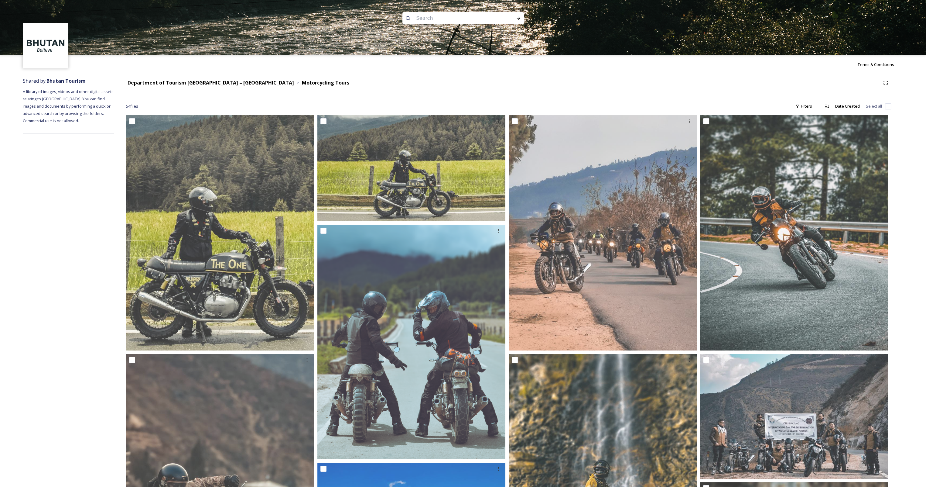
click at [220, 86] on div "Department of Tourism [GEOGRAPHIC_DATA] – Brand Centre Motorcycling Tours" at bounding box center [508, 82] width 765 height 11
click at [219, 82] on strong "Department of Tourism [GEOGRAPHIC_DATA] – [GEOGRAPHIC_DATA]" at bounding box center [211, 82] width 166 height 7
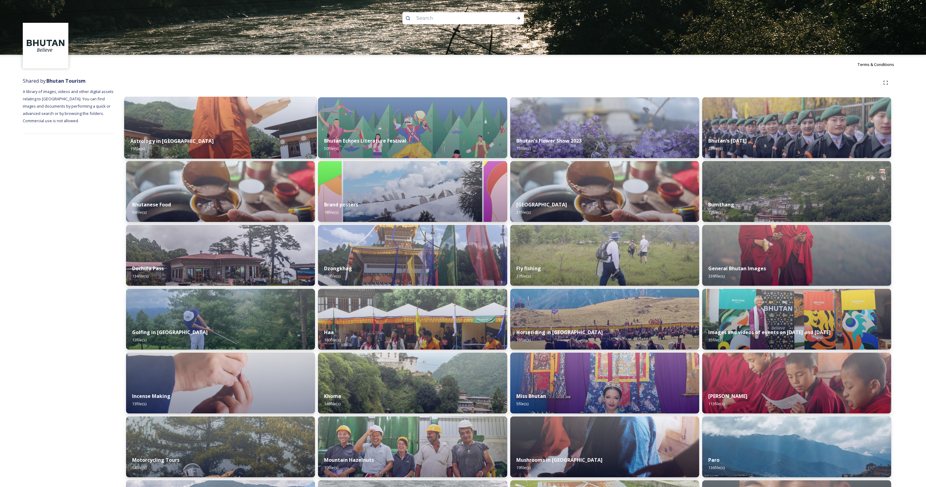
click at [240, 132] on div "Astrology in [GEOGRAPHIC_DATA] 15 file(s)" at bounding box center [220, 145] width 193 height 28
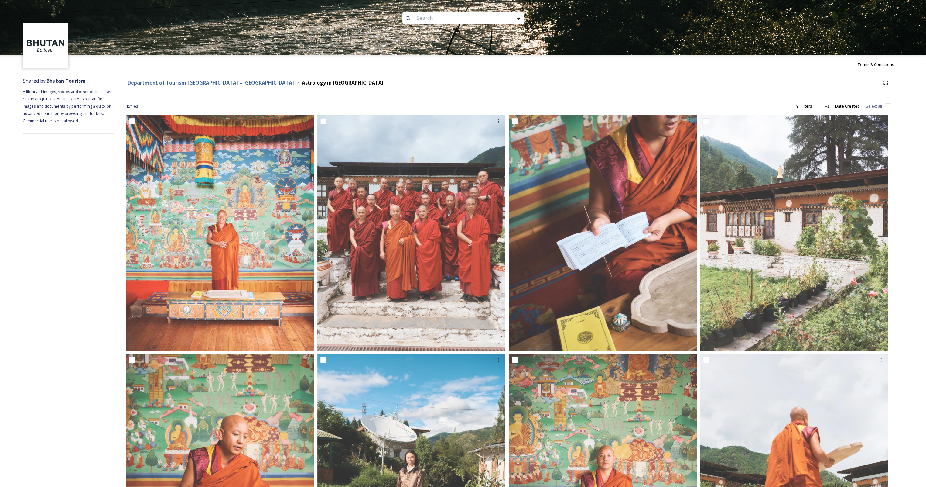
click at [232, 85] on strong "Department of Tourism [GEOGRAPHIC_DATA] – [GEOGRAPHIC_DATA]" at bounding box center [211, 82] width 166 height 7
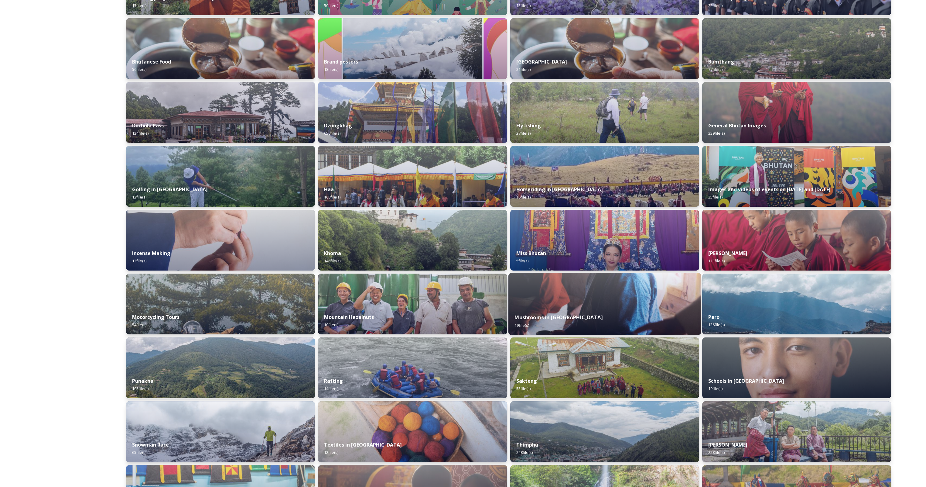
scroll to position [152, 0]
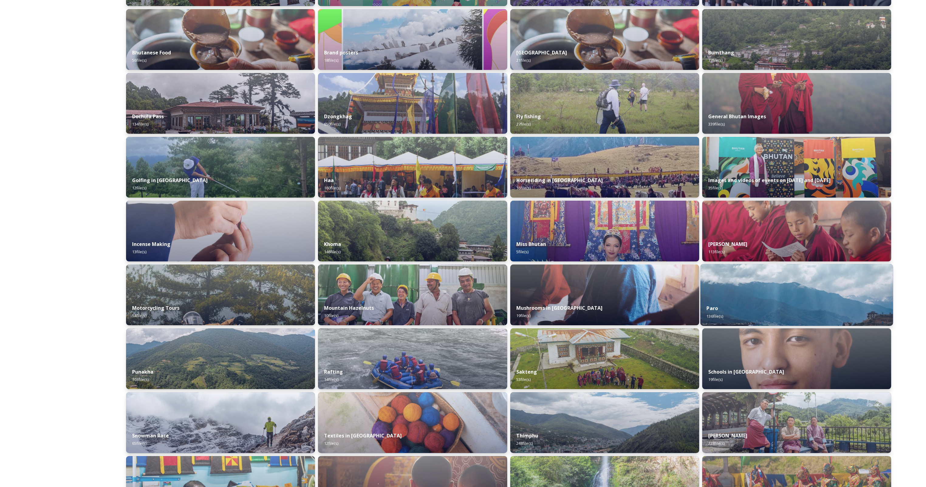
click at [775, 305] on div "Paro 136 file(s)" at bounding box center [797, 312] width 193 height 28
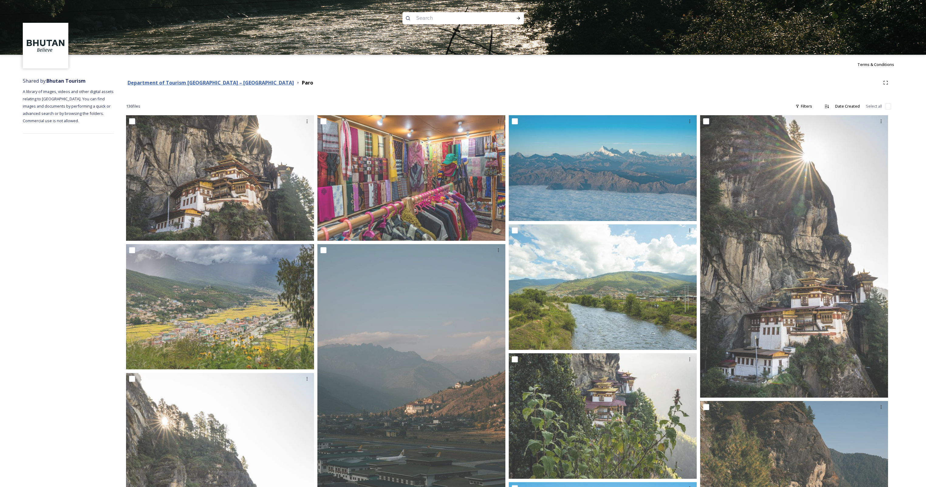
click at [208, 86] on strong "Department of Tourism [GEOGRAPHIC_DATA] – [GEOGRAPHIC_DATA]" at bounding box center [211, 82] width 166 height 7
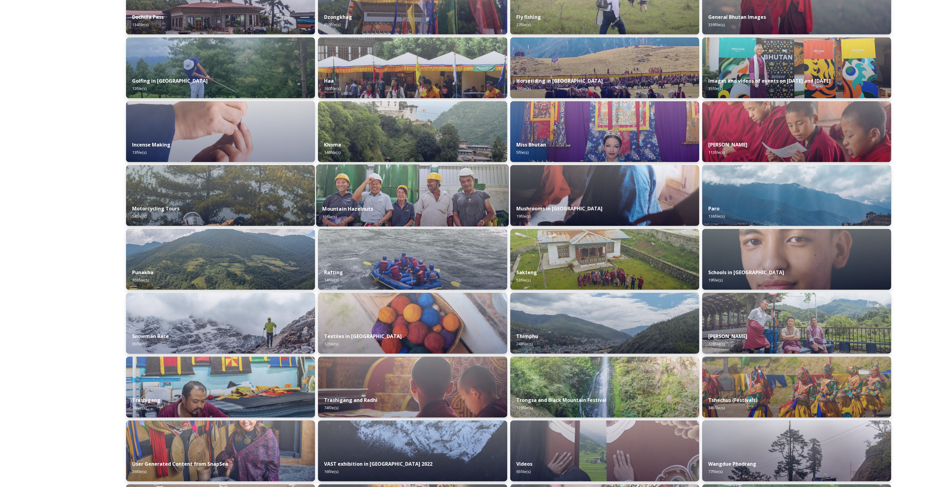
scroll to position [304, 0]
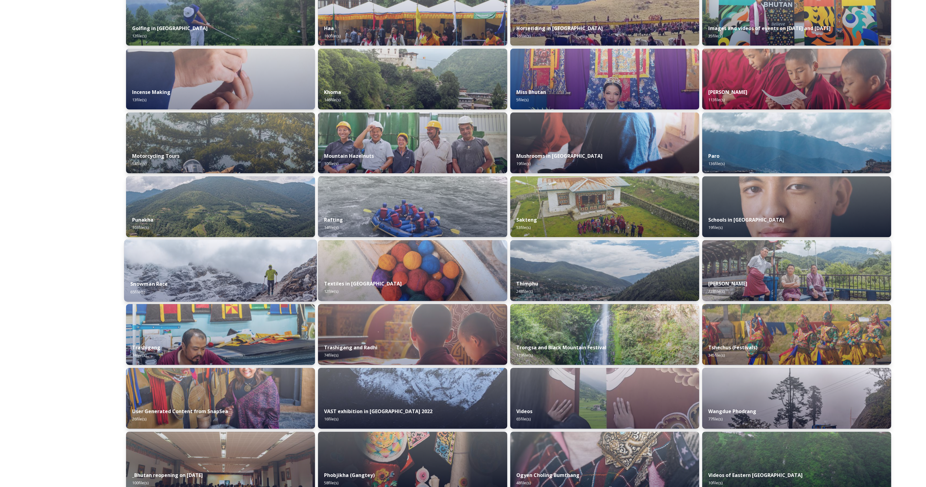
click at [209, 269] on img at bounding box center [220, 270] width 193 height 62
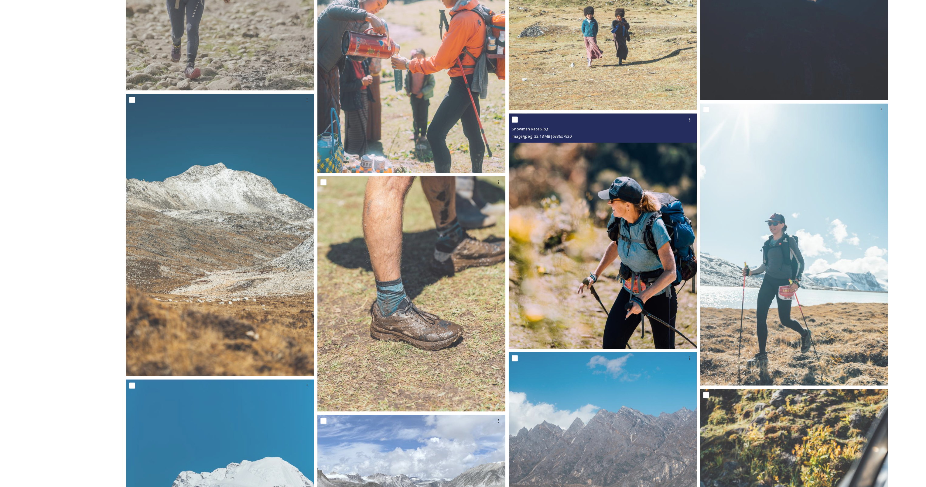
scroll to position [2400, 0]
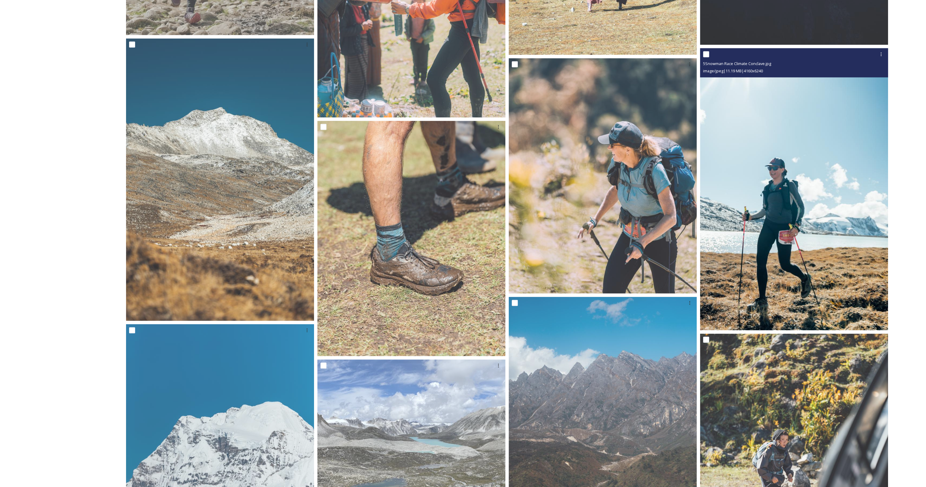
click at [767, 264] on img at bounding box center [794, 189] width 188 height 282
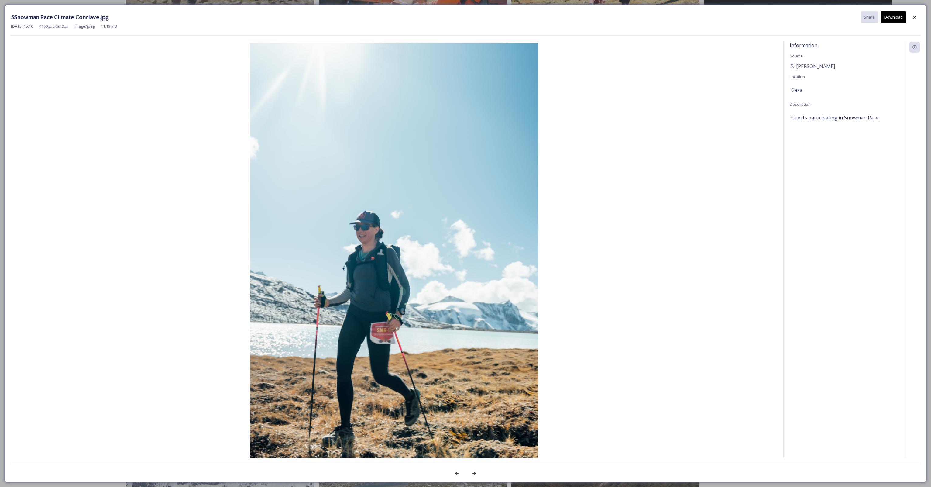
click at [891, 17] on button "Download" at bounding box center [893, 17] width 25 height 12
click at [911, 16] on div at bounding box center [914, 17] width 11 height 11
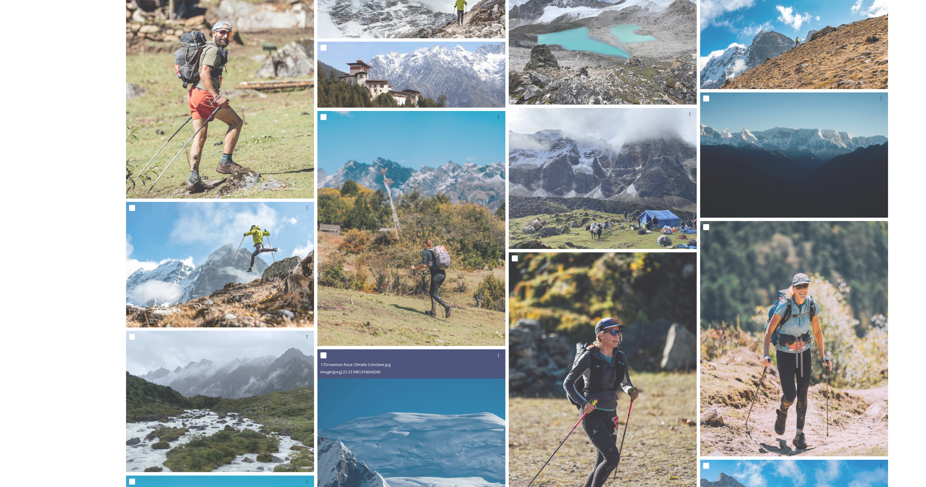
scroll to position [0, 0]
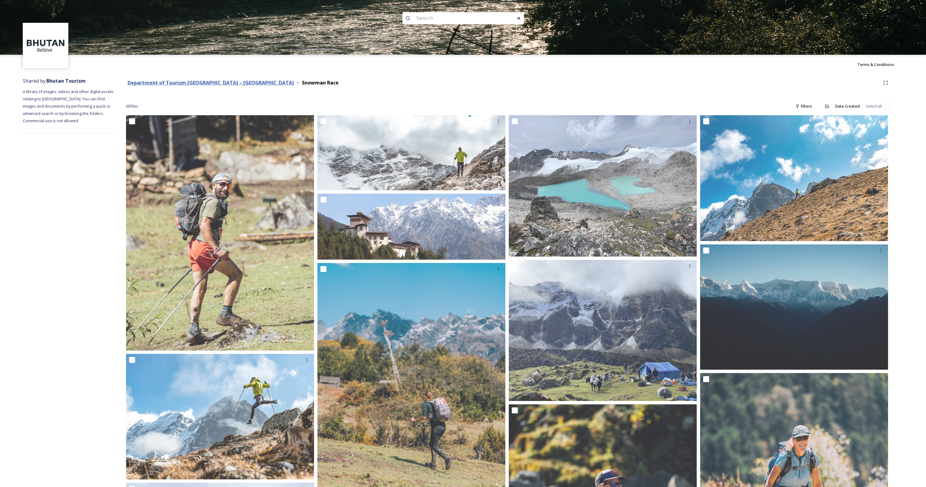
click at [211, 80] on strong "Department of Tourism [GEOGRAPHIC_DATA] – [GEOGRAPHIC_DATA]" at bounding box center [211, 82] width 166 height 7
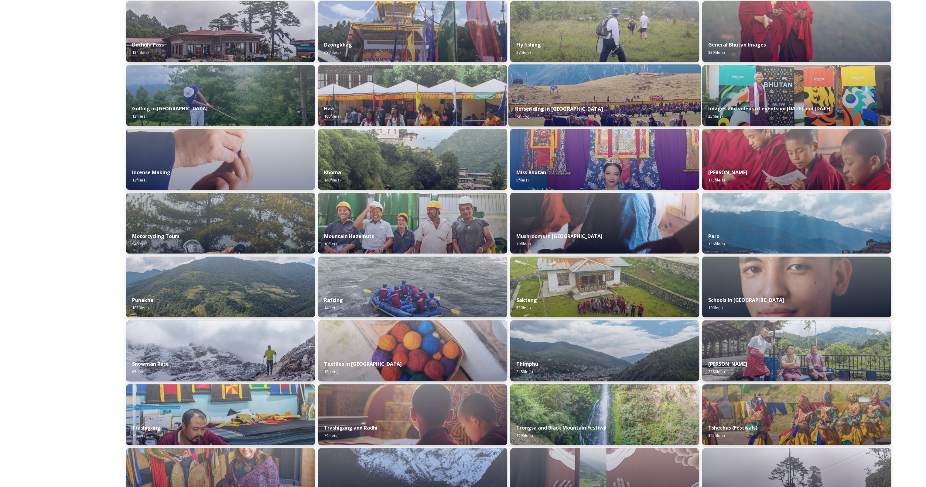
scroll to position [243, 0]
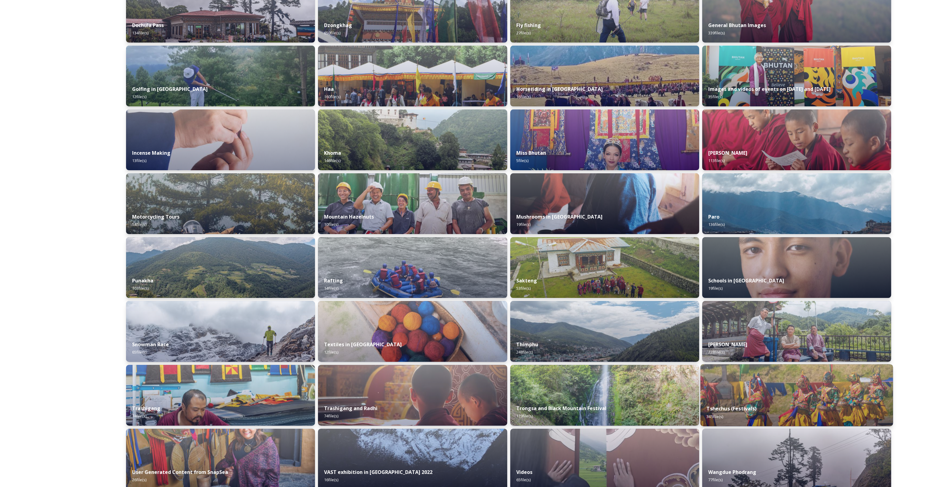
click at [748, 396] on img at bounding box center [797, 395] width 193 height 62
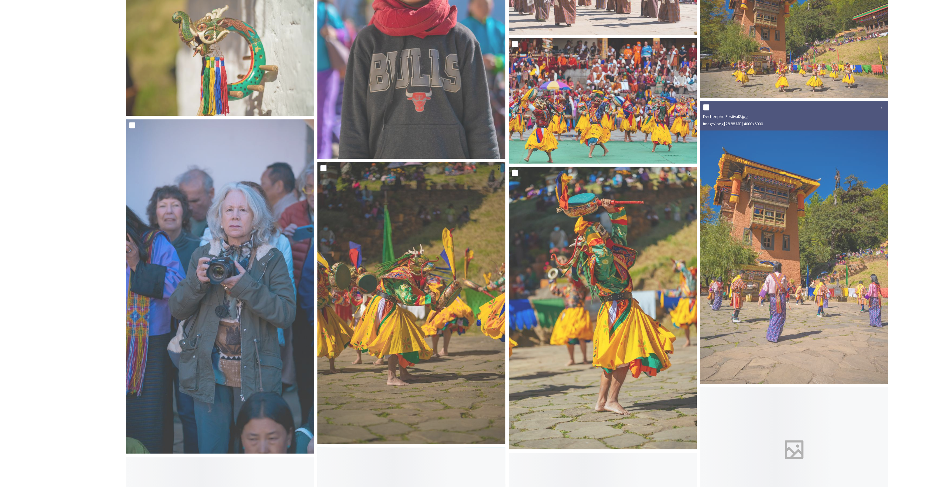
scroll to position [1215, 0]
